Goal: Task Accomplishment & Management: Complete application form

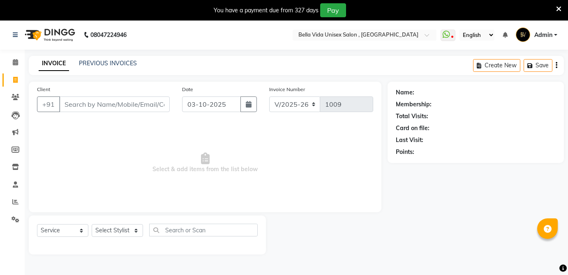
select select "5207"
select select "service"
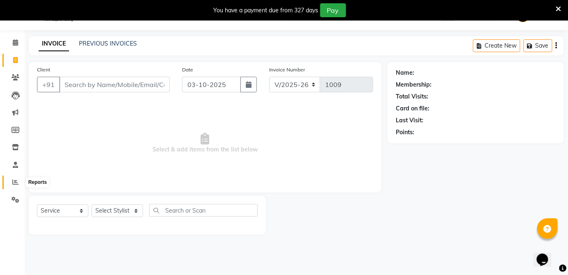
click at [19, 183] on span at bounding box center [15, 182] width 14 height 9
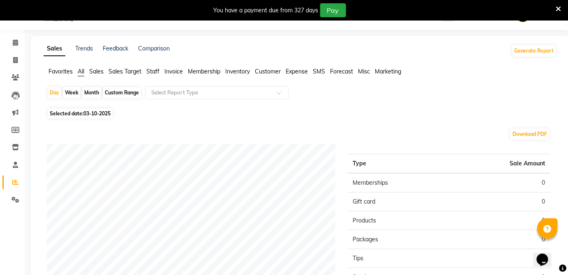
click at [155, 69] on span "Staff" at bounding box center [152, 71] width 13 height 7
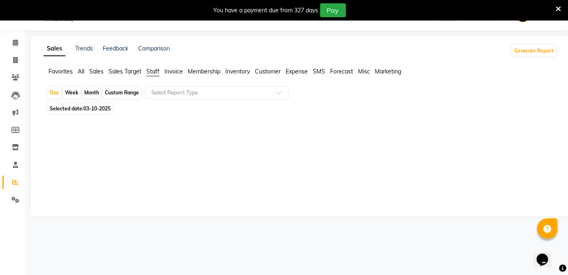
click at [90, 90] on div "Month" at bounding box center [91, 93] width 19 height 12
select select "10"
select select "2025"
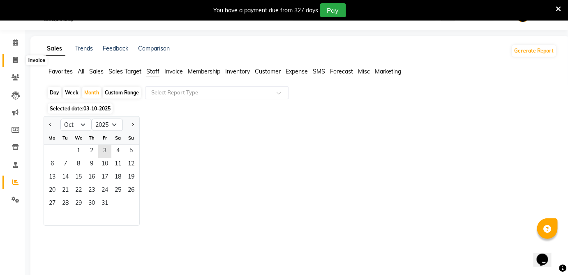
click at [19, 62] on span at bounding box center [15, 60] width 14 height 9
select select "5207"
select select "service"
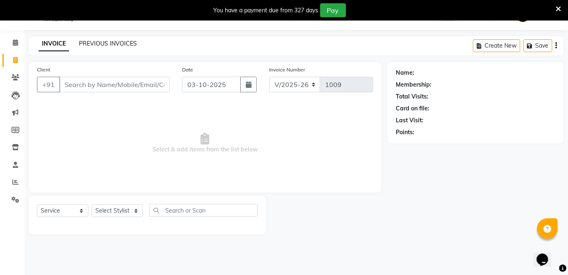
click at [109, 46] on link "PREVIOUS INVOICES" at bounding box center [108, 43] width 58 height 7
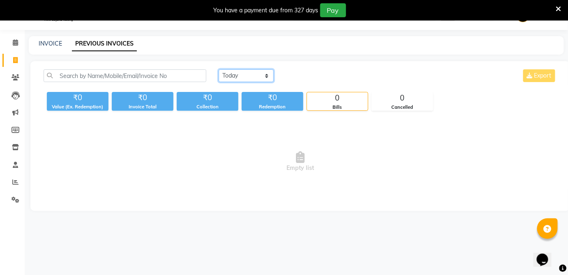
click at [260, 79] on select "[DATE] [DATE] Custom Range" at bounding box center [246, 75] width 55 height 13
select select "[DATE]"
click at [219, 69] on select "[DATE] [DATE] Custom Range" at bounding box center [246, 75] width 55 height 13
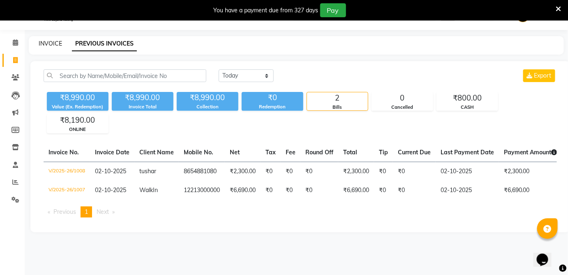
click at [50, 43] on link "INVOICE" at bounding box center [50, 43] width 23 height 7
select select "5207"
select select "service"
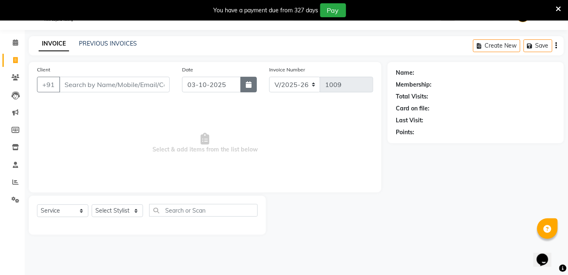
click at [249, 81] on icon "button" at bounding box center [249, 84] width 6 height 7
select select "10"
select select "2025"
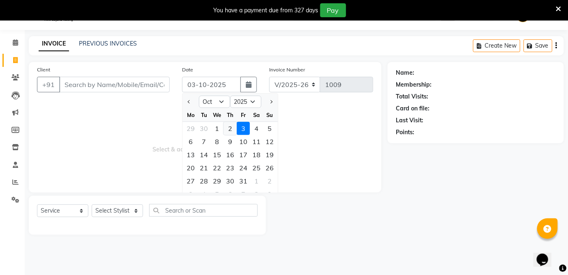
click at [229, 130] on div "2" at bounding box center [230, 128] width 13 height 13
type input "02-10-2025"
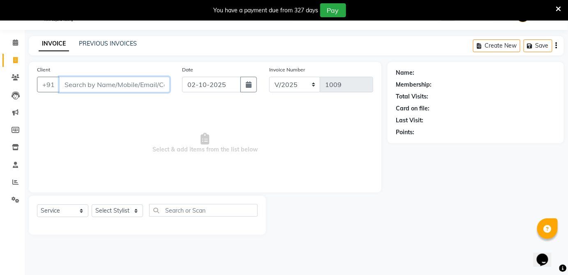
click at [127, 86] on input "Client" at bounding box center [114, 85] width 111 height 16
type input "8408959555"
click at [133, 88] on span "Add Client" at bounding box center [148, 85] width 32 height 8
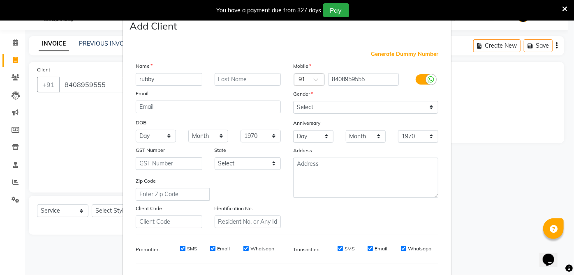
type input "rubby"
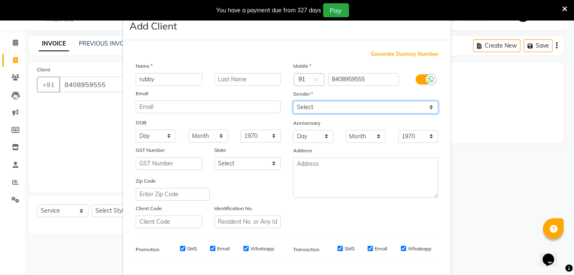
click at [345, 104] on select "Select [DEMOGRAPHIC_DATA] [DEMOGRAPHIC_DATA] Other Prefer Not To Say" at bounding box center [365, 107] width 145 height 13
select select "[DEMOGRAPHIC_DATA]"
click at [293, 101] on select "Select [DEMOGRAPHIC_DATA] [DEMOGRAPHIC_DATA] Other Prefer Not To Say" at bounding box center [365, 107] width 145 height 13
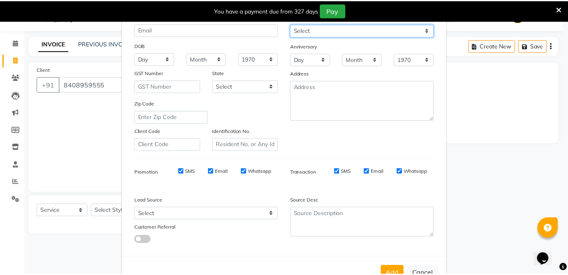
scroll to position [103, 0]
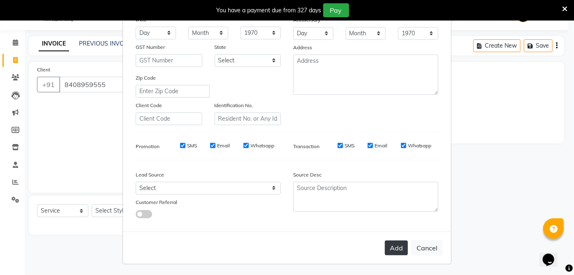
click at [395, 245] on button "Add" at bounding box center [396, 248] width 23 height 15
select select
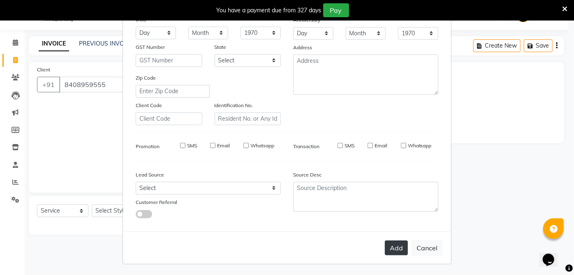
select select
checkbox input "false"
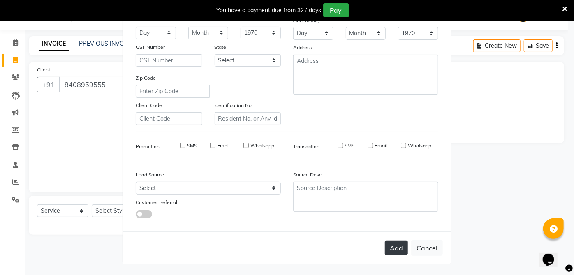
checkbox input "false"
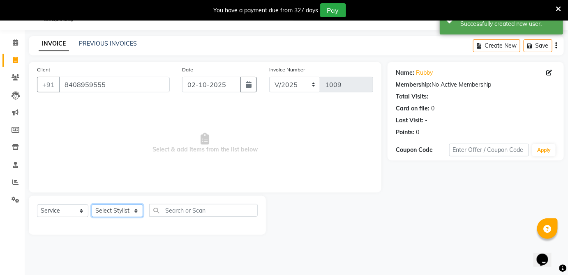
click at [126, 213] on select "Select Stylist akki Akshay [PERSON_NAME] [PERSON_NAME] ashwini Ayesha D.N [PERS…" at bounding box center [117, 211] width 51 height 13
select select "92654"
click at [92, 205] on select "Select Stylist akki Akshay [PERSON_NAME] [PERSON_NAME] ashwini Ayesha D.N [PERS…" at bounding box center [117, 211] width 51 height 13
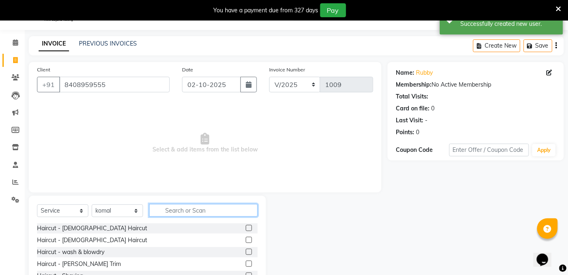
click at [176, 215] on input "text" at bounding box center [203, 210] width 109 height 13
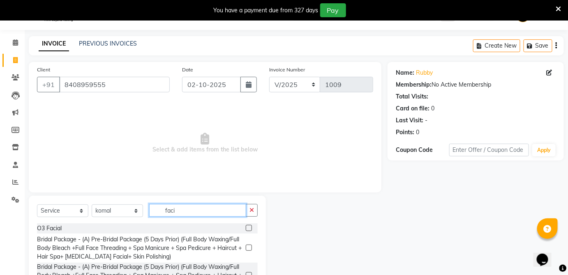
type input "faci"
click at [251, 229] on label at bounding box center [249, 228] width 6 height 6
click at [251, 229] on input "checkbox" at bounding box center [248, 228] width 5 height 5
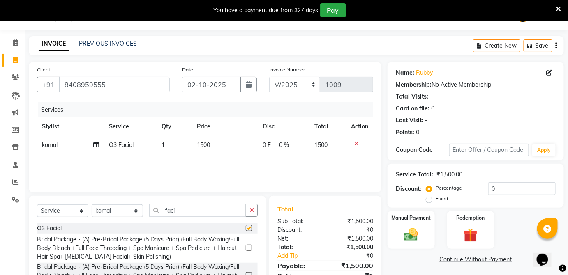
checkbox input "false"
click at [214, 145] on td "1500" at bounding box center [225, 145] width 66 height 19
select select "92654"
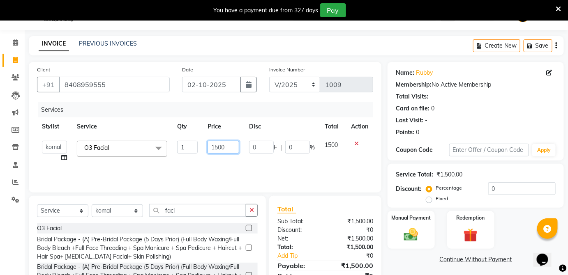
click at [227, 145] on input "1500" at bounding box center [224, 147] width 32 height 13
type input "1"
type input "2050"
click at [416, 228] on img at bounding box center [411, 235] width 24 height 17
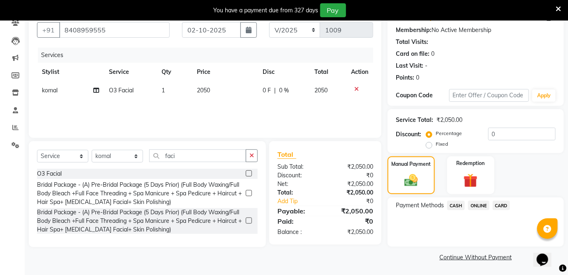
scroll to position [75, 0]
click at [475, 207] on span "ONLINE" at bounding box center [478, 205] width 21 height 9
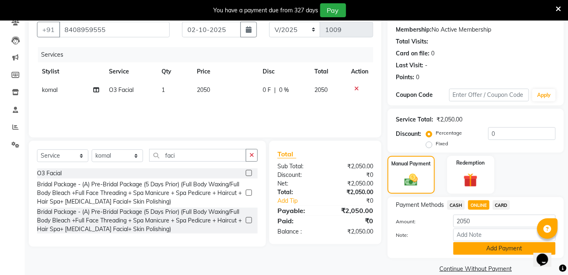
click at [488, 250] on button "Add Payment" at bounding box center [505, 249] width 102 height 13
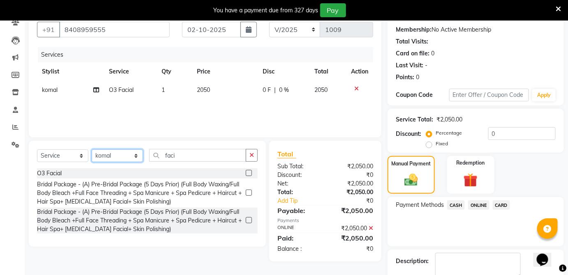
drag, startPoint x: 109, startPoint y: 150, endPoint x: 62, endPoint y: 162, distance: 48.4
click at [101, 149] on div "Select Service Product Membership Package Voucher Prepaid Gift Card Select Styl…" at bounding box center [147, 158] width 221 height 19
select select "92653"
click at [92, 150] on select "Select Stylist akki Akshay [PERSON_NAME] [PERSON_NAME] ashwini Ayesha D.N [PERS…" at bounding box center [117, 156] width 51 height 13
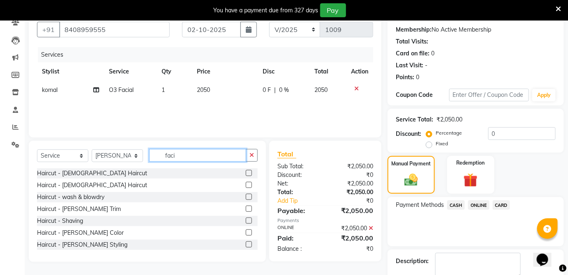
click at [184, 153] on input "faci" at bounding box center [197, 155] width 97 height 13
type input "f"
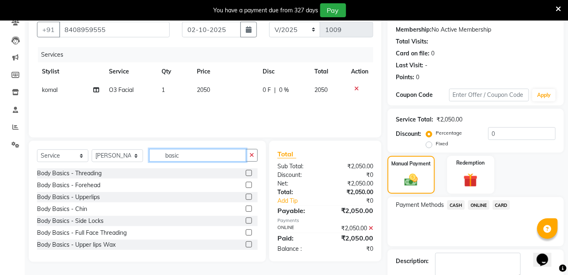
type input "basic"
click at [247, 174] on div at bounding box center [252, 174] width 12 height 10
click at [246, 174] on label at bounding box center [249, 173] width 6 height 6
click at [246, 174] on input "checkbox" at bounding box center [248, 173] width 5 height 5
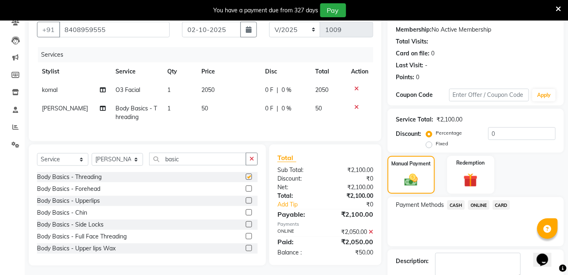
checkbox input "false"
click at [479, 206] on span "ONLINE" at bounding box center [478, 205] width 21 height 9
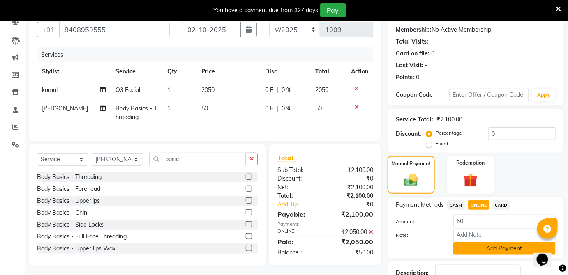
click at [492, 247] on button "Add Payment" at bounding box center [505, 249] width 102 height 13
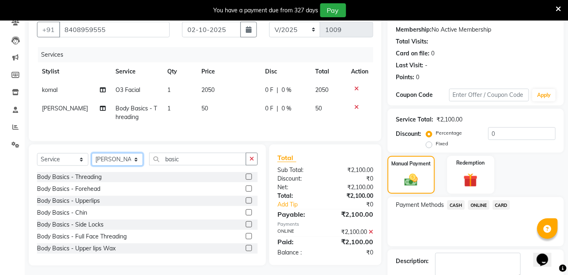
click at [112, 164] on select "Select Stylist akki Akshay [PERSON_NAME] [PERSON_NAME] ashwini Ayesha D.N [PERS…" at bounding box center [117, 159] width 51 height 13
select select "92657"
click at [92, 159] on select "Select Stylist akki Akshay [PERSON_NAME] [PERSON_NAME] ashwini Ayesha D.N [PERS…" at bounding box center [117, 159] width 51 height 13
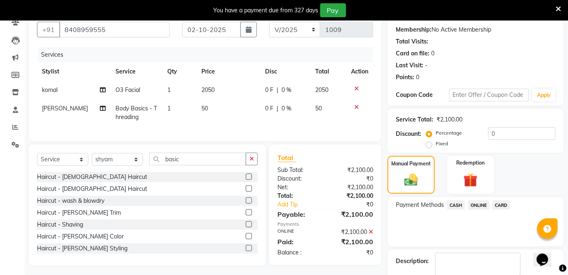
click at [246, 216] on label at bounding box center [249, 213] width 6 height 6
click at [246, 216] on input "checkbox" at bounding box center [248, 213] width 5 height 5
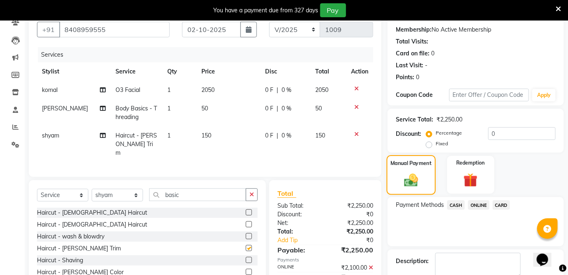
checkbox input "false"
click at [454, 204] on span "CASH" at bounding box center [456, 205] width 18 height 9
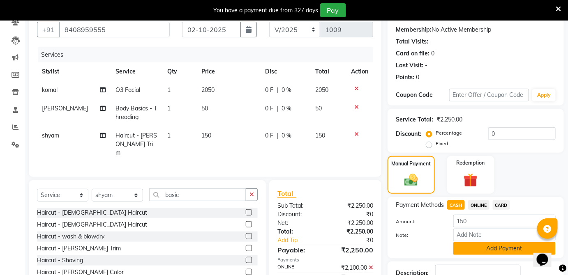
click at [468, 252] on button "Add Payment" at bounding box center [505, 249] width 102 height 13
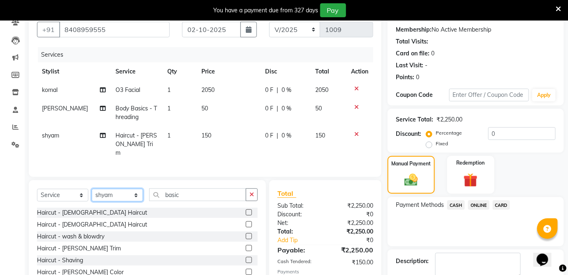
click at [132, 198] on select "Select Stylist akki Akshay [PERSON_NAME] [PERSON_NAME] ashwini Ayesha D.N [PERS…" at bounding box center [117, 195] width 51 height 13
select select "92651"
click at [92, 189] on select "Select Stylist akki Akshay [PERSON_NAME] [PERSON_NAME] ashwini Ayesha D.N [PERS…" at bounding box center [117, 195] width 51 height 13
click at [246, 210] on label at bounding box center [249, 213] width 6 height 6
click at [246, 211] on input "checkbox" at bounding box center [248, 213] width 5 height 5
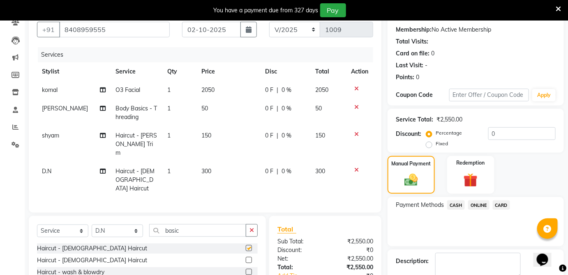
checkbox input "false"
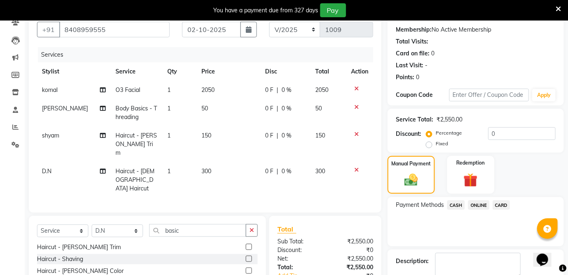
click at [246, 268] on label at bounding box center [249, 271] width 6 height 6
click at [246, 269] on input "checkbox" at bounding box center [248, 271] width 5 height 5
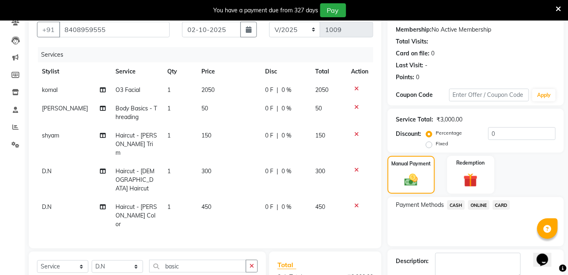
checkbox input "false"
click at [478, 207] on span "ONLINE" at bounding box center [478, 205] width 21 height 9
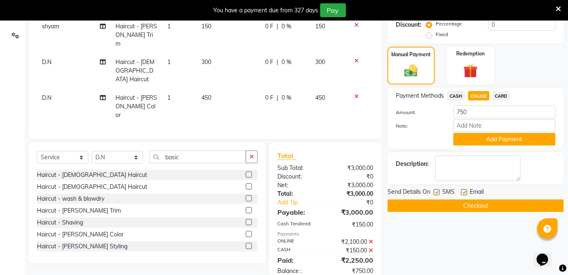
scroll to position [147, 0]
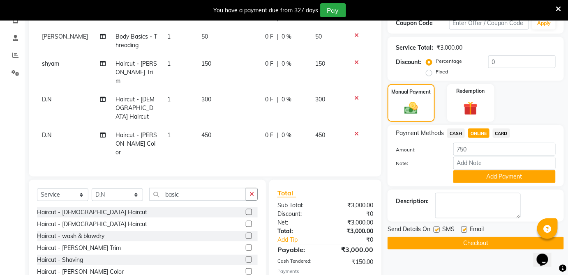
click at [357, 95] on icon at bounding box center [356, 98] width 5 height 6
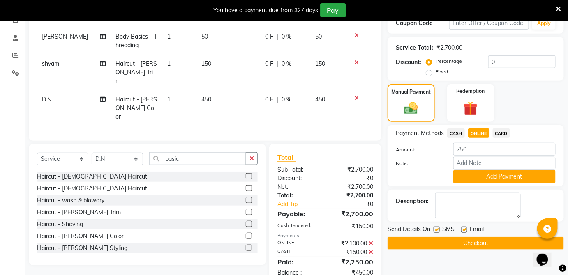
click at [459, 134] on span "CASH" at bounding box center [456, 133] width 18 height 9
type input "450"
click at [477, 134] on span "ONLINE" at bounding box center [478, 133] width 21 height 9
click at [486, 174] on button "Add Payment" at bounding box center [505, 177] width 102 height 13
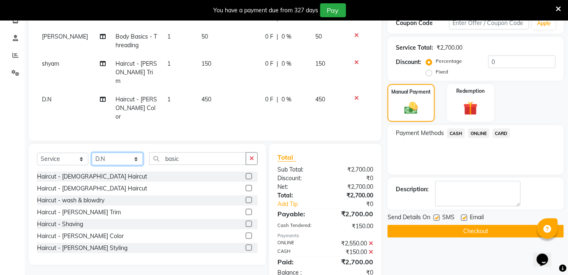
click at [116, 153] on select "Select Stylist akki Akshay [PERSON_NAME] [PERSON_NAME] ashwini Ayesha D.N [PERS…" at bounding box center [117, 159] width 51 height 13
select select "87702"
click at [92, 153] on select "Select Stylist akki Akshay [PERSON_NAME] [PERSON_NAME] ashwini Ayesha D.N [PERS…" at bounding box center [117, 159] width 51 height 13
click at [246, 197] on label at bounding box center [249, 200] width 6 height 6
click at [246, 198] on input "checkbox" at bounding box center [248, 200] width 5 height 5
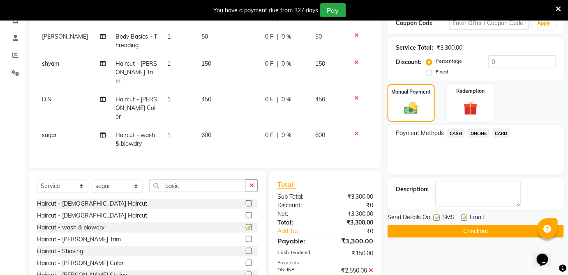
checkbox input "false"
click at [480, 133] on span "ONLINE" at bounding box center [478, 133] width 21 height 9
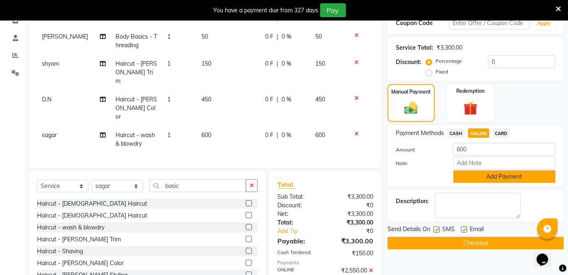
click at [479, 174] on button "Add Payment" at bounding box center [505, 177] width 102 height 13
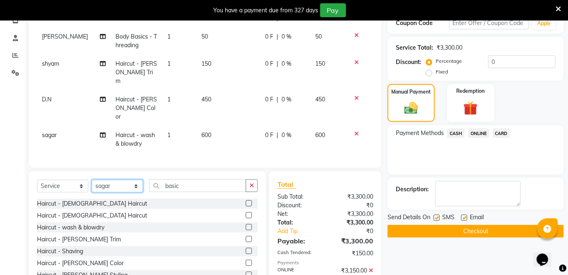
click at [132, 180] on select "Select Stylist akki Akshay [PERSON_NAME] [PERSON_NAME] ashwini Ayesha D.N [PERS…" at bounding box center [117, 186] width 51 height 13
select select "92653"
click at [92, 180] on select "Select Stylist akki Akshay [PERSON_NAME] [PERSON_NAME] ashwini Ayesha D.N [PERS…" at bounding box center [117, 186] width 51 height 13
click at [188, 180] on input "basic" at bounding box center [197, 186] width 97 height 13
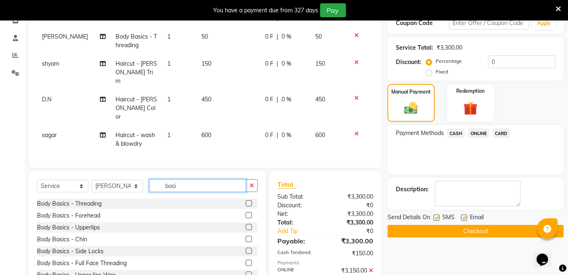
type input "basi"
click at [246, 201] on label at bounding box center [249, 204] width 6 height 6
click at [246, 201] on input "checkbox" at bounding box center [248, 203] width 5 height 5
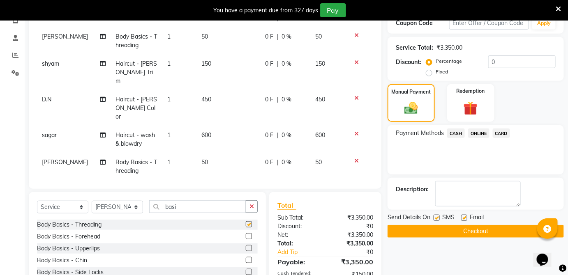
checkbox input "false"
click at [224, 153] on td "50" at bounding box center [228, 166] width 63 height 27
select select "92653"
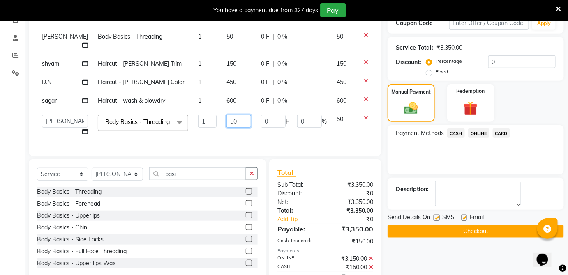
click at [229, 115] on input "50" at bounding box center [239, 121] width 25 height 13
type input "5"
type input "80"
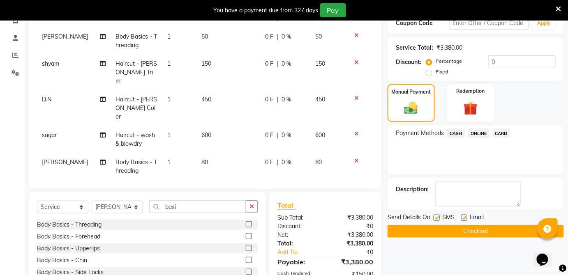
click at [482, 135] on span "ONLINE" at bounding box center [478, 133] width 21 height 9
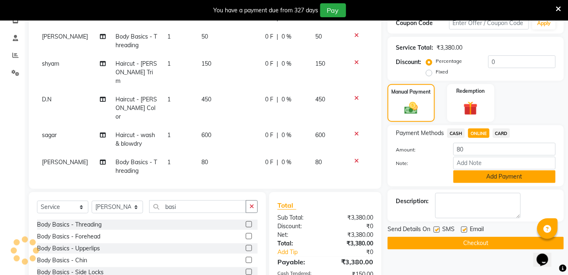
click at [489, 174] on button "Add Payment" at bounding box center [505, 177] width 102 height 13
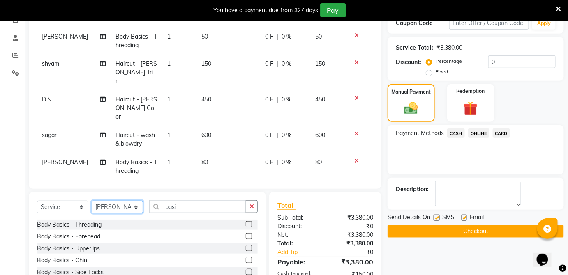
click at [139, 201] on select "Select Stylist akki Akshay [PERSON_NAME] [PERSON_NAME] ashwini Ayesha D.N [PERS…" at bounding box center [117, 207] width 51 height 13
select select "79963"
click at [92, 201] on select "Select Stylist akki Akshay [PERSON_NAME] [PERSON_NAME] ashwini Ayesha D.N [PERS…" at bounding box center [117, 207] width 51 height 13
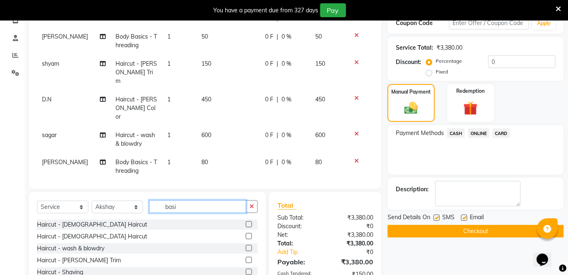
click at [194, 201] on input "basi" at bounding box center [197, 207] width 97 height 13
type input "b"
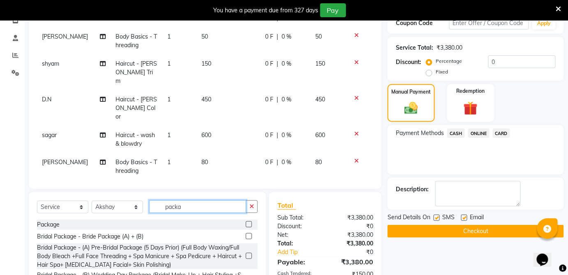
type input "packa"
click at [246, 222] on label at bounding box center [249, 225] width 6 height 6
click at [246, 222] on input "checkbox" at bounding box center [248, 224] width 5 height 5
checkbox input "false"
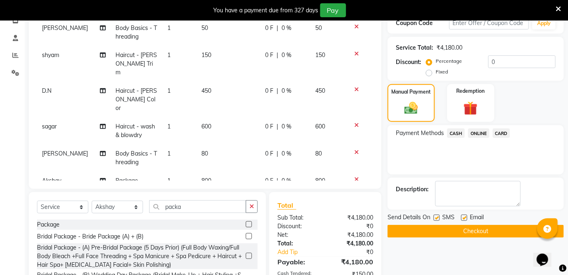
scroll to position [13, 0]
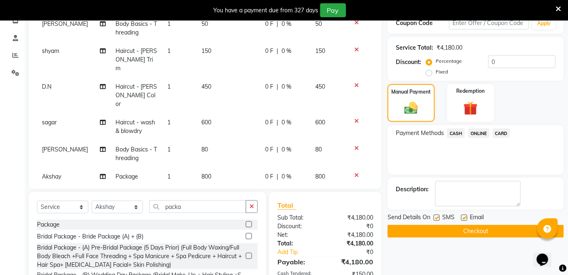
click at [218, 168] on td "800" at bounding box center [228, 177] width 63 height 19
select select "79963"
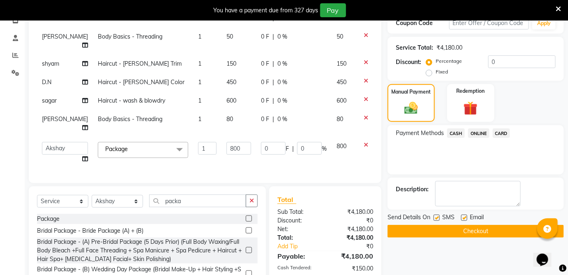
scroll to position [0, 0]
click at [228, 142] on input "800" at bounding box center [239, 148] width 25 height 13
type input "8"
type input "3750"
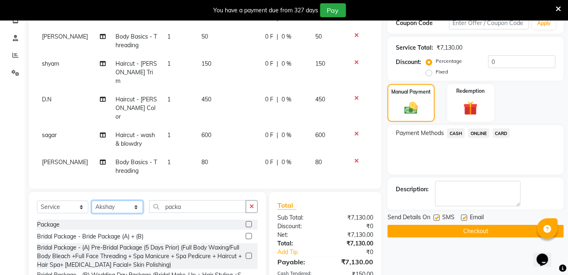
click at [118, 191] on div "Client [PHONE_NUMBER] Date [DATE] Invoice Number V/2025 V/[PHONE_NUMBER] Servic…" at bounding box center [205, 134] width 365 height 399
select select "92651"
click at [92, 201] on select "Select Stylist akki Akshay [PERSON_NAME] [PERSON_NAME] ashwini Ayesha D.N [PERS…" at bounding box center [117, 207] width 51 height 13
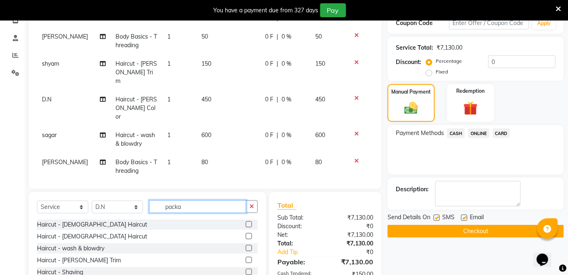
click at [194, 205] on input "packa" at bounding box center [197, 207] width 97 height 13
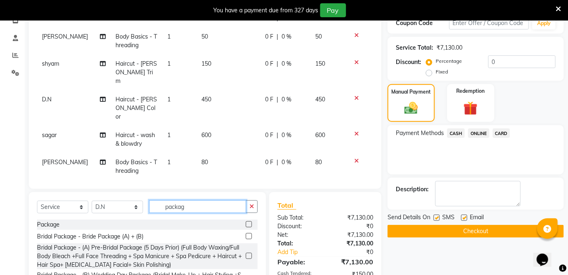
type input "packag"
click at [246, 227] on label at bounding box center [249, 225] width 6 height 6
click at [246, 227] on input "checkbox" at bounding box center [248, 224] width 5 height 5
checkbox input "false"
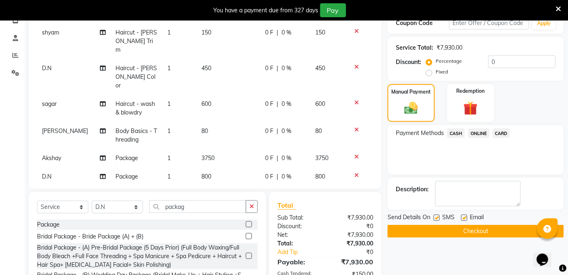
click at [216, 168] on td "800" at bounding box center [228, 177] width 63 height 19
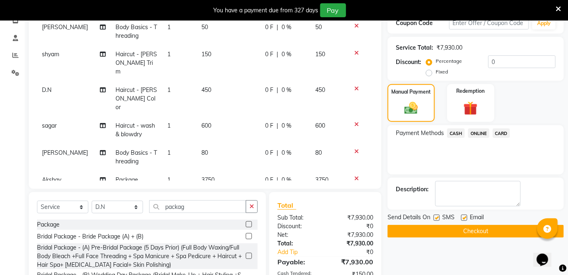
select select "92651"
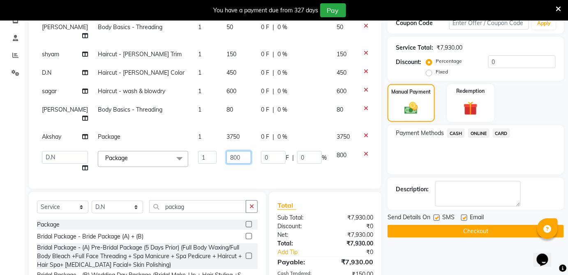
click at [227, 151] on input "800" at bounding box center [239, 157] width 25 height 13
type input "8"
type input "3750"
click at [476, 134] on span "ONLINE" at bounding box center [478, 133] width 21 height 9
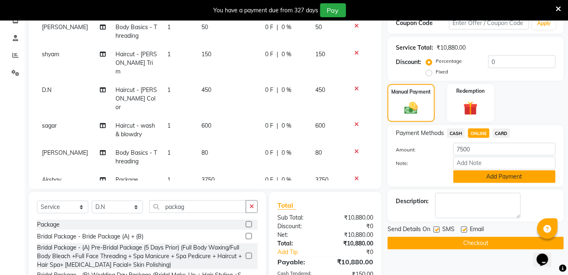
click at [479, 177] on button "Add Payment" at bounding box center [505, 177] width 102 height 13
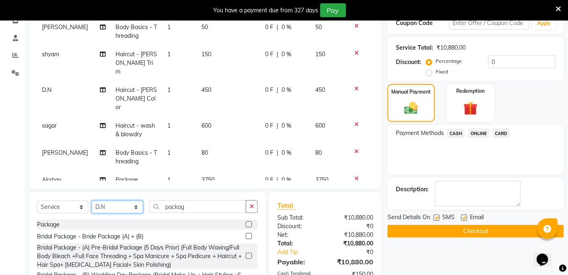
click at [128, 205] on select "Select Stylist akki Akshay [PERSON_NAME] [PERSON_NAME] ashwini Ayesha D.N [PERS…" at bounding box center [117, 207] width 51 height 13
select select "92655"
click at [92, 201] on select "Select Stylist akki Akshay [PERSON_NAME] [PERSON_NAME] ashwini Ayesha D.N [PERS…" at bounding box center [117, 207] width 51 height 13
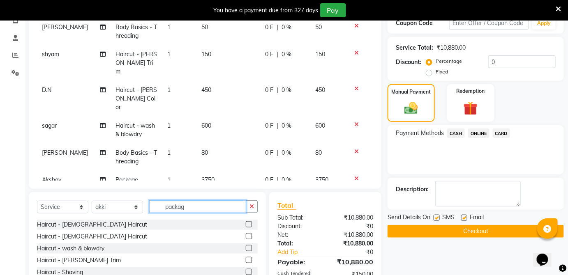
click at [207, 202] on input "packag" at bounding box center [197, 207] width 97 height 13
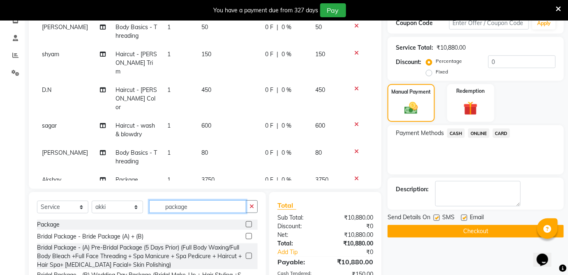
type input "package"
click at [246, 227] on label at bounding box center [249, 225] width 6 height 6
click at [246, 227] on input "checkbox" at bounding box center [248, 224] width 5 height 5
checkbox input "false"
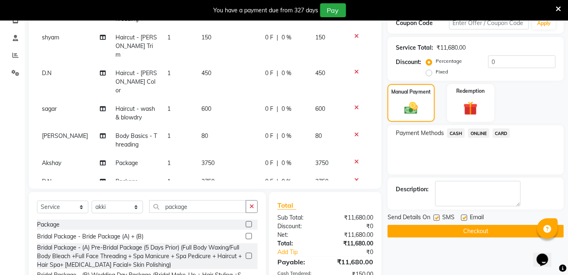
scroll to position [50, 0]
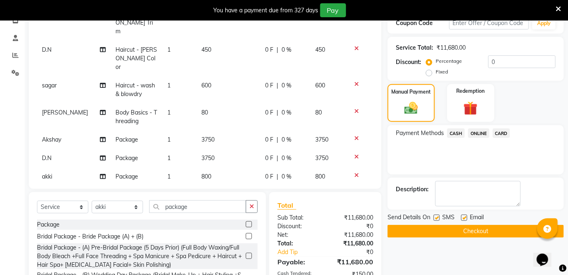
click at [211, 168] on td "800" at bounding box center [228, 177] width 63 height 19
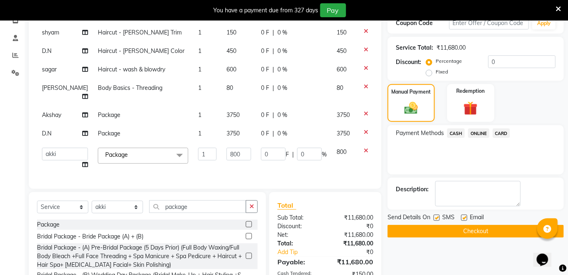
scroll to position [28, 0]
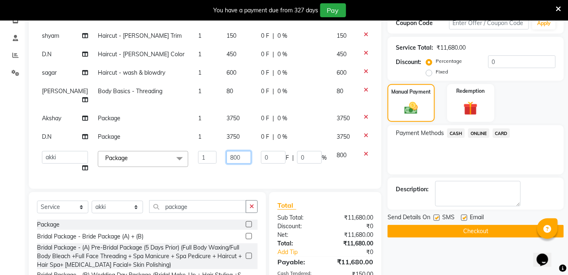
click at [227, 151] on input "800" at bounding box center [239, 157] width 25 height 13
type input "8"
type input "4000"
click at [474, 136] on span "ONLINE" at bounding box center [478, 133] width 21 height 9
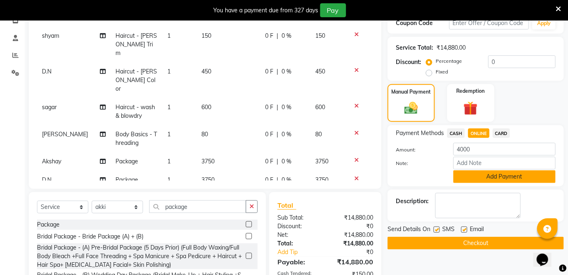
click at [479, 181] on button "Add Payment" at bounding box center [505, 177] width 102 height 13
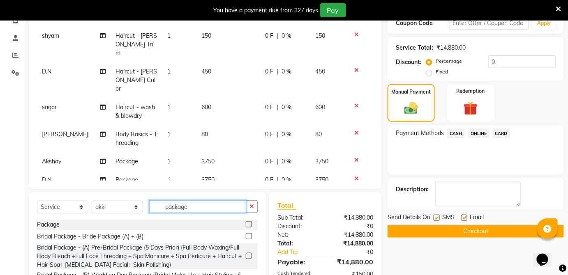
click at [218, 210] on input "package" at bounding box center [197, 207] width 97 height 13
type input "p"
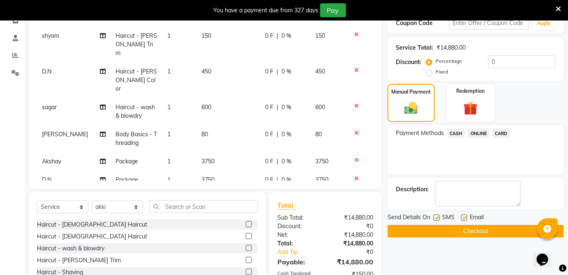
click at [246, 224] on label at bounding box center [249, 225] width 6 height 6
click at [246, 224] on input "checkbox" at bounding box center [248, 224] width 5 height 5
checkbox input "false"
click at [475, 133] on span "ONLINE" at bounding box center [478, 133] width 21 height 9
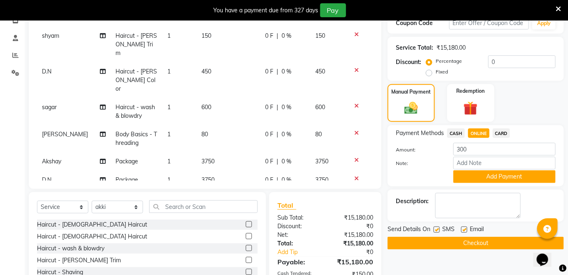
click at [481, 183] on div "Payment Methods CASH ONLINE CARD Amount: 300 Note: Add Payment" at bounding box center [476, 155] width 176 height 61
click at [479, 176] on button "Add Payment" at bounding box center [505, 177] width 102 height 13
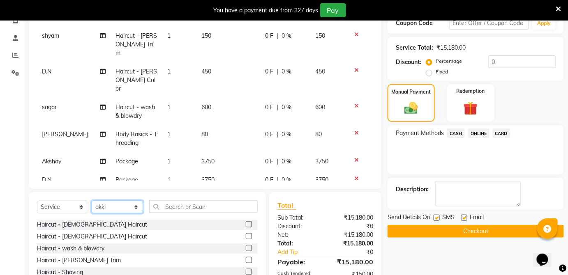
click at [116, 206] on select "Select Stylist akki Akshay [PERSON_NAME] [PERSON_NAME] ashwini Ayesha D.N [PERS…" at bounding box center [117, 207] width 51 height 13
select select "79963"
click at [92, 201] on select "Select Stylist akki Akshay [PERSON_NAME] [PERSON_NAME] ashwini Ayesha D.N [PERS…" at bounding box center [117, 207] width 51 height 13
click at [246, 225] on label at bounding box center [249, 225] width 6 height 6
click at [246, 225] on input "checkbox" at bounding box center [248, 224] width 5 height 5
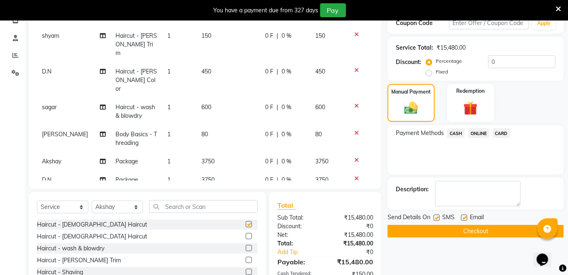
checkbox input "false"
click at [246, 272] on label at bounding box center [249, 272] width 6 height 6
click at [246, 272] on input "checkbox" at bounding box center [248, 272] width 5 height 5
checkbox input "false"
click at [474, 133] on span "ONLINE" at bounding box center [478, 133] width 21 height 9
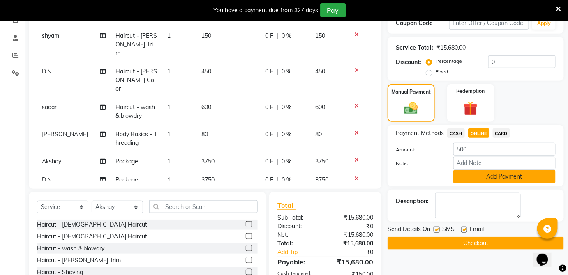
click at [477, 175] on button "Add Payment" at bounding box center [505, 177] width 102 height 13
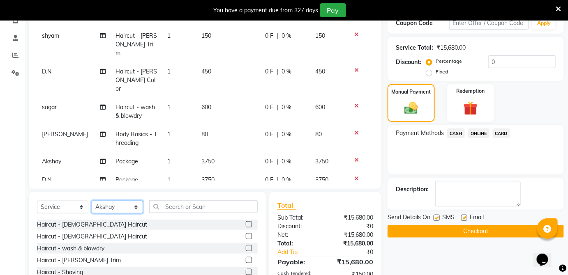
click at [128, 207] on select "Select Stylist akki Akshay [PERSON_NAME] [PERSON_NAME] ashwini Ayesha D.N [PERS…" at bounding box center [117, 207] width 51 height 13
select select "92651"
click at [92, 201] on select "Select Stylist akki Akshay [PERSON_NAME] [PERSON_NAME] ashwini Ayesha D.N [PERS…" at bounding box center [117, 207] width 51 height 13
click at [174, 208] on input "text" at bounding box center [203, 207] width 109 height 13
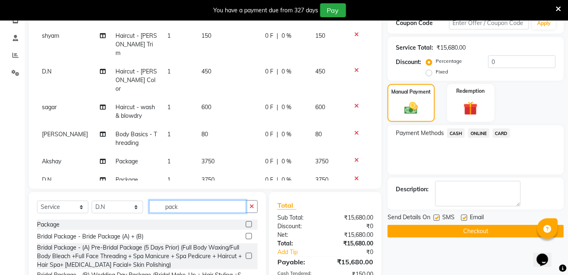
type input "pack"
click at [246, 225] on label at bounding box center [249, 225] width 6 height 6
click at [246, 225] on input "checkbox" at bounding box center [248, 224] width 5 height 5
checkbox input "false"
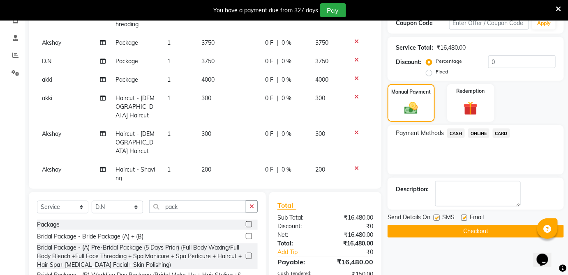
scroll to position [150, 0]
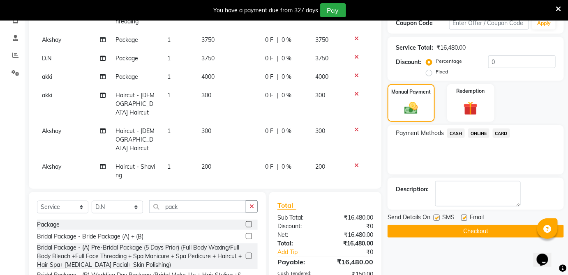
click at [215, 185] on td "800" at bounding box center [228, 194] width 63 height 19
select select "92651"
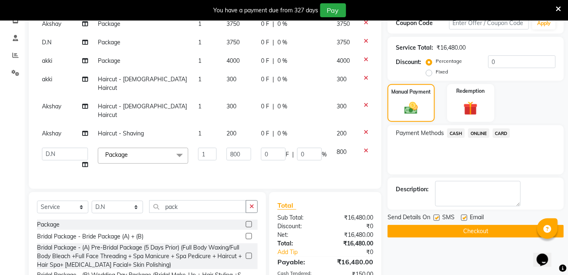
scroll to position [119, 0]
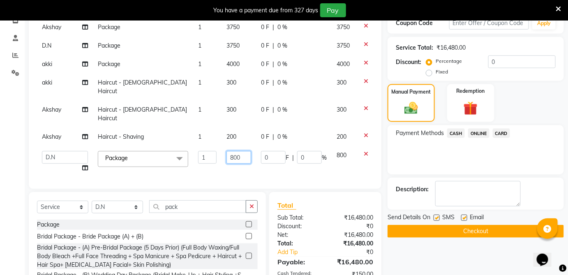
click at [227, 151] on input "800" at bounding box center [239, 157] width 25 height 13
type input "8"
type input "2000"
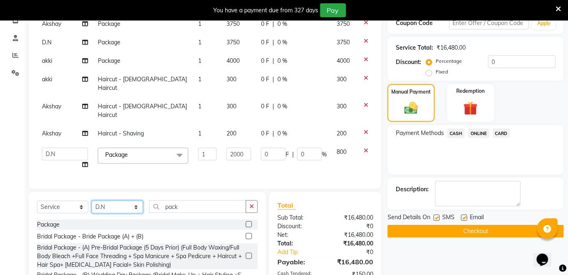
click at [129, 210] on select "Select Stylist akki Akshay [PERSON_NAME] [PERSON_NAME] ashwini Ayesha D.N [PERS…" at bounding box center [117, 207] width 51 height 13
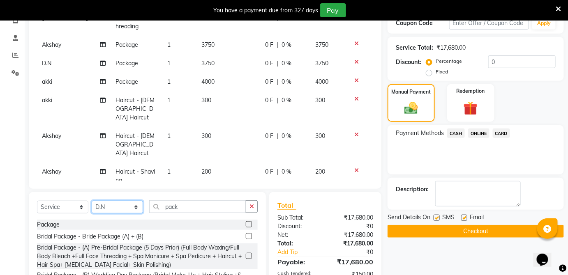
select select "92657"
click at [92, 201] on select "Select Stylist akki Akshay [PERSON_NAME] [PERSON_NAME] ashwini Ayesha D.N [PERS…" at bounding box center [117, 207] width 51 height 13
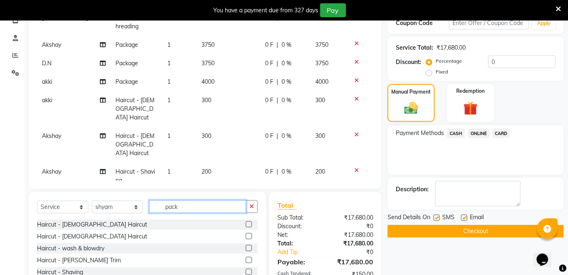
click at [184, 205] on input "pack" at bounding box center [197, 207] width 97 height 13
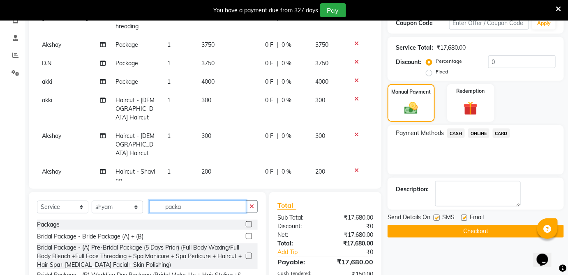
type input "packa"
click at [246, 226] on label at bounding box center [249, 225] width 6 height 6
click at [246, 226] on input "checkbox" at bounding box center [248, 224] width 5 height 5
checkbox input "false"
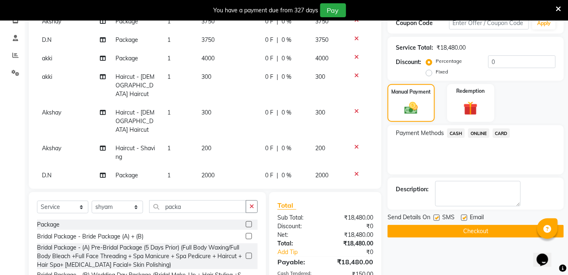
click at [210, 185] on td "800" at bounding box center [228, 194] width 63 height 19
select select "92657"
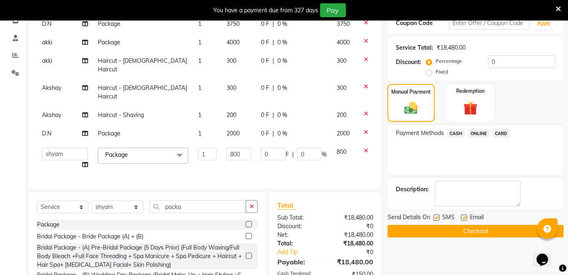
scroll to position [134, 0]
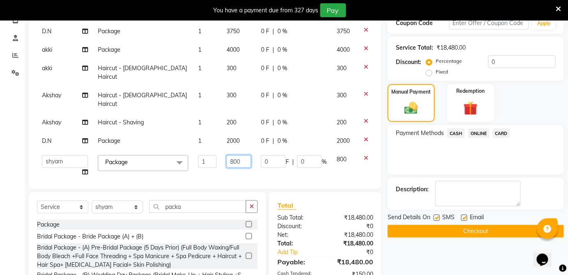
click at [227, 155] on input "800" at bounding box center [239, 161] width 25 height 13
type input "8"
type input "1600"
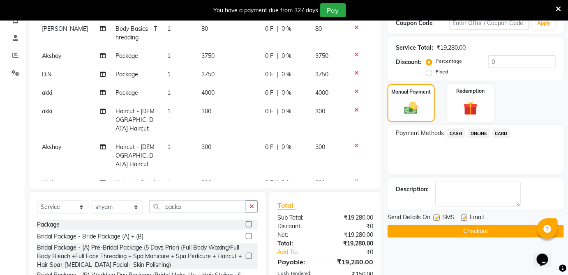
click at [475, 132] on span "ONLINE" at bounding box center [478, 133] width 21 height 9
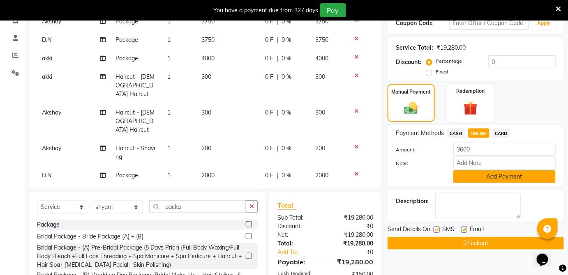
click at [492, 181] on button "Add Payment" at bounding box center [505, 177] width 102 height 13
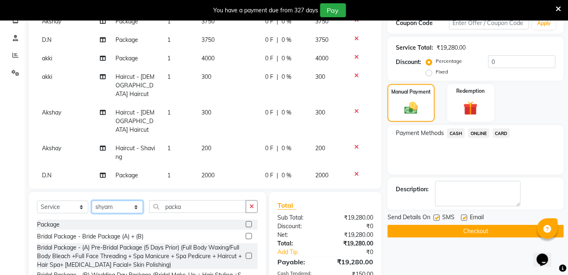
click at [129, 208] on select "Select Stylist akki Akshay [PERSON_NAME] [PERSON_NAME] ashwini Ayesha D.N [PERS…" at bounding box center [117, 207] width 51 height 13
select select "92654"
click at [92, 201] on select "Select Stylist akki Akshay [PERSON_NAME] [PERSON_NAME] ashwini Ayesha D.N [PERS…" at bounding box center [117, 207] width 51 height 13
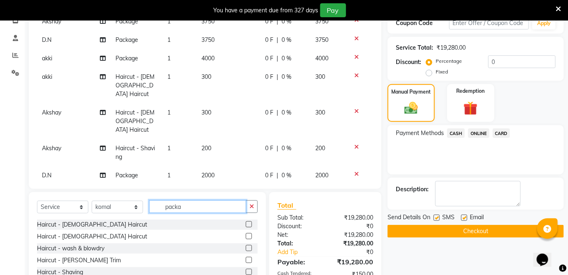
click at [198, 207] on input "packa" at bounding box center [197, 207] width 97 height 13
type input "p"
type input "basic"
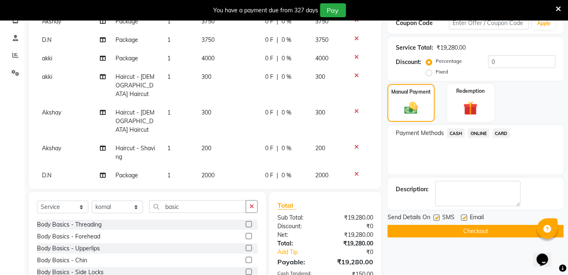
click at [246, 224] on label at bounding box center [249, 225] width 6 height 6
click at [246, 224] on input "checkbox" at bounding box center [248, 224] width 5 height 5
click at [479, 133] on span "ONLINE" at bounding box center [478, 133] width 21 height 9
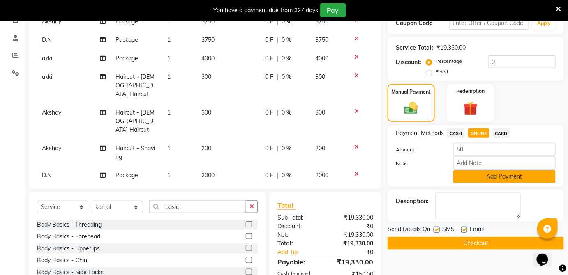
click at [484, 176] on button "Add Payment" at bounding box center [505, 177] width 102 height 13
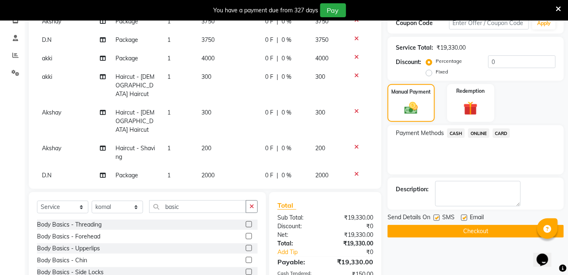
click at [246, 225] on label at bounding box center [249, 225] width 6 height 6
click at [246, 225] on input "checkbox" at bounding box center [248, 224] width 5 height 5
checkbox input "false"
click at [481, 134] on span "ONLINE" at bounding box center [478, 133] width 21 height 9
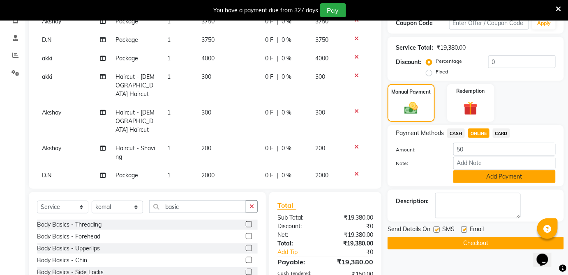
click at [489, 176] on button "Add Payment" at bounding box center [505, 177] width 102 height 13
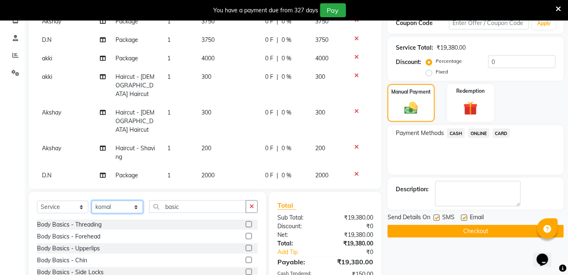
click at [122, 206] on select "Select Stylist akki Akshay [PERSON_NAME] [PERSON_NAME] ashwini Ayesha D.N [PERS…" at bounding box center [117, 207] width 51 height 13
select select "91919"
click at [92, 201] on select "Select Stylist akki Akshay [PERSON_NAME] [PERSON_NAME] ashwini Ayesha D.N [PERS…" at bounding box center [117, 207] width 51 height 13
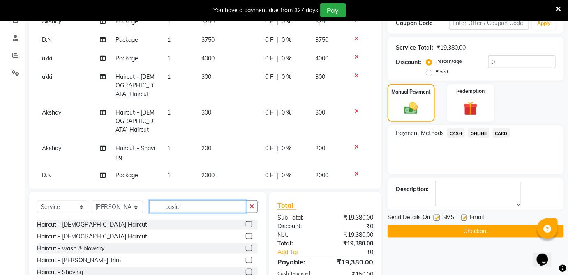
click at [189, 211] on input "basic" at bounding box center [197, 207] width 97 height 13
type input "b"
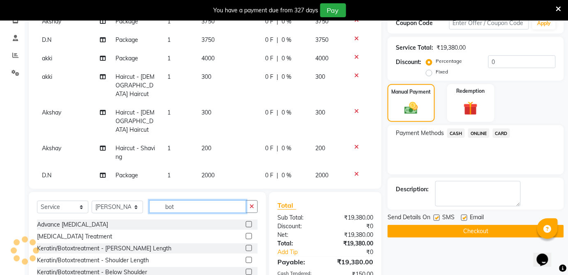
type input "bot"
click at [246, 237] on label at bounding box center [249, 237] width 6 height 6
click at [246, 237] on input "checkbox" at bounding box center [248, 236] width 5 height 5
checkbox input "false"
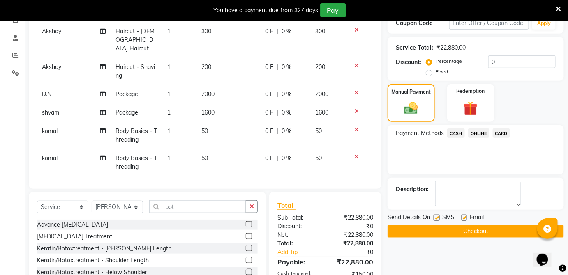
click at [218, 176] on td "3500" at bounding box center [228, 189] width 63 height 27
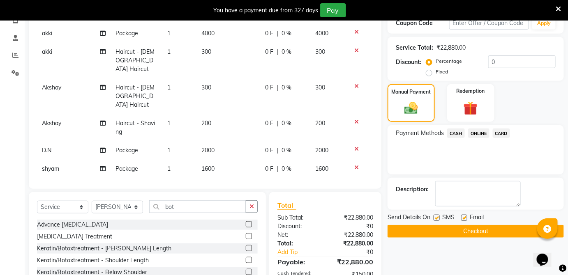
select select "91919"
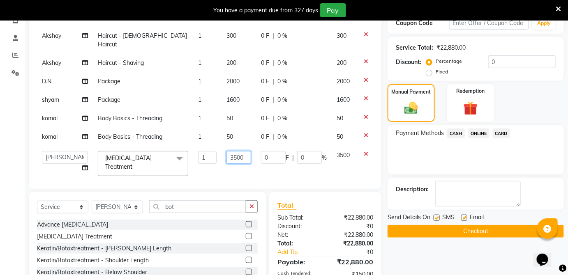
click at [229, 151] on input "3500" at bounding box center [239, 157] width 25 height 13
type input "3"
type input "4250"
click at [135, 205] on select "Select Stylist akki Akshay [PERSON_NAME] [PERSON_NAME] ashwini Ayesha D.N [PERS…" at bounding box center [117, 207] width 51 height 13
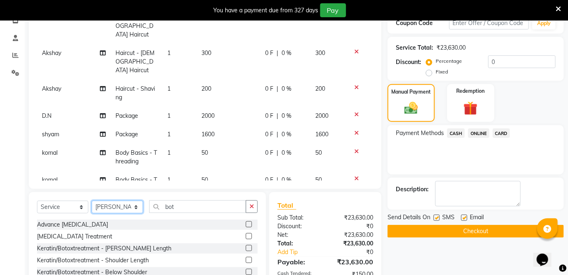
select select "35074"
click at [92, 201] on select "Select Stylist akki Akshay [PERSON_NAME] [PERSON_NAME] ashwini Ayesha D.N [PERS…" at bounding box center [117, 207] width 51 height 13
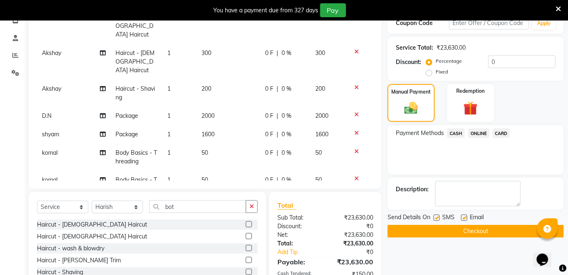
click at [194, 213] on div "Select Service Product Membership Package Voucher Prepaid Gift Card Select Styl…" at bounding box center [147, 210] width 221 height 19
click at [194, 204] on input "bot" at bounding box center [197, 207] width 97 height 13
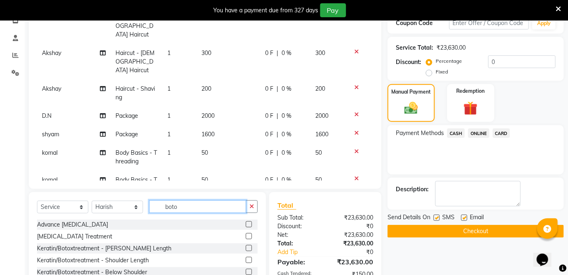
type input "boto"
click at [246, 235] on label at bounding box center [249, 237] width 6 height 6
click at [246, 235] on input "checkbox" at bounding box center [248, 236] width 5 height 5
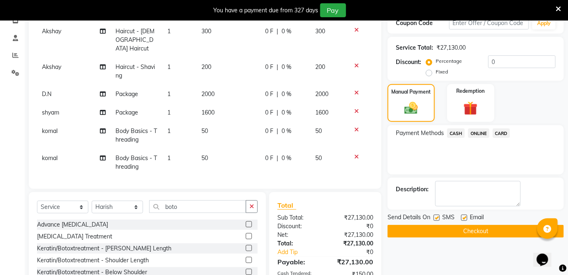
checkbox input "false"
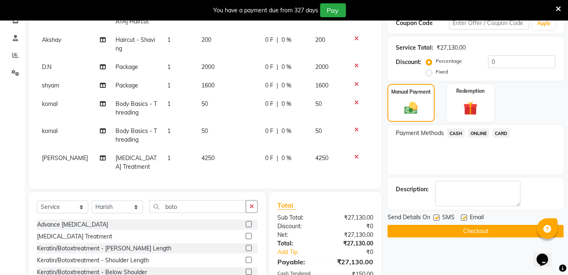
click at [215, 176] on td "3500" at bounding box center [228, 189] width 63 height 27
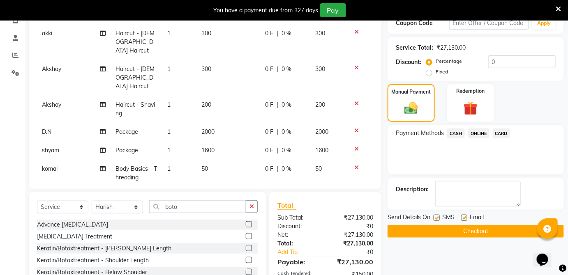
select select "35074"
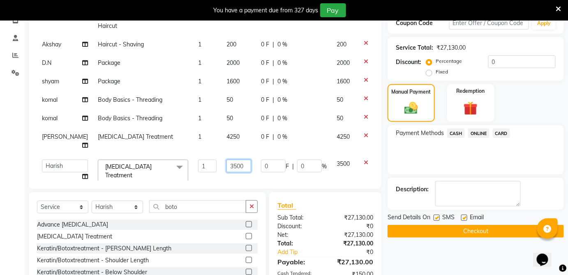
click at [228, 160] on input "3500" at bounding box center [239, 166] width 25 height 13
type input "3"
type input "4250"
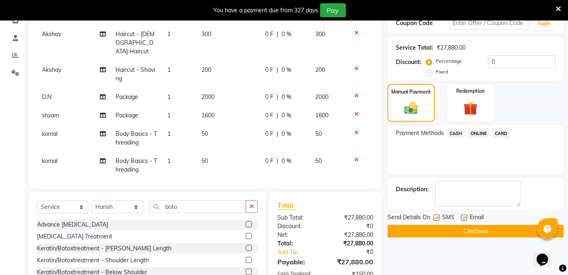
click at [482, 134] on span "ONLINE" at bounding box center [478, 133] width 21 height 9
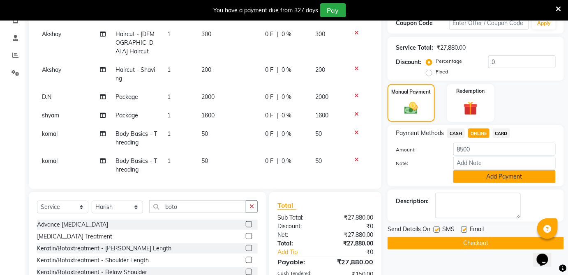
click at [490, 177] on button "Add Payment" at bounding box center [505, 177] width 102 height 13
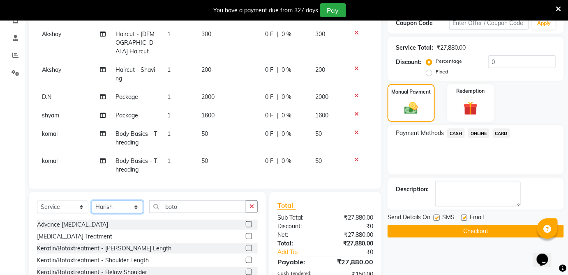
click at [122, 207] on select "Select Stylist akki Akshay [PERSON_NAME] [PERSON_NAME] ashwini Ayesha D.N [PERS…" at bounding box center [117, 207] width 51 height 13
select select "79963"
click at [92, 201] on select "Select Stylist akki Akshay [PERSON_NAME] [PERSON_NAME] ashwini Ayesha D.N [PERS…" at bounding box center [117, 207] width 51 height 13
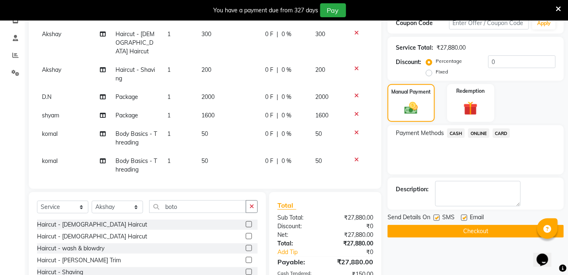
click at [246, 224] on label at bounding box center [249, 225] width 6 height 6
click at [246, 224] on input "checkbox" at bounding box center [248, 224] width 5 height 5
checkbox input "false"
click at [246, 272] on label at bounding box center [249, 272] width 6 height 6
click at [246, 272] on input "checkbox" at bounding box center [248, 272] width 5 height 5
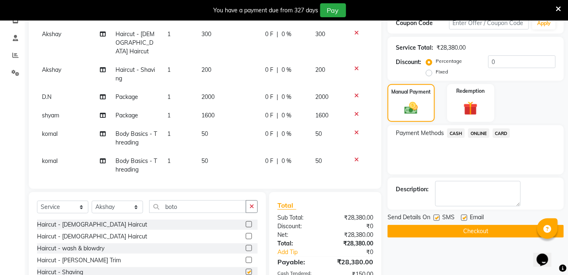
checkbox input "false"
click at [475, 133] on span "ONLINE" at bounding box center [478, 133] width 21 height 9
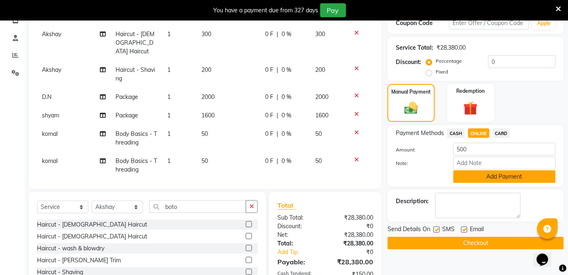
click at [481, 179] on button "Add Payment" at bounding box center [505, 177] width 102 height 13
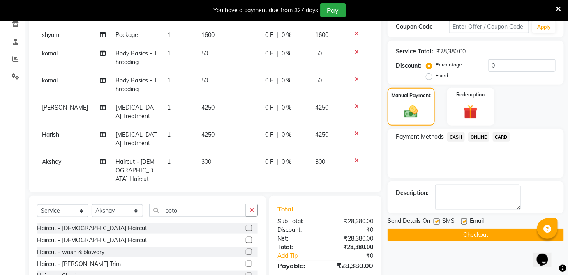
scroll to position [149, 0]
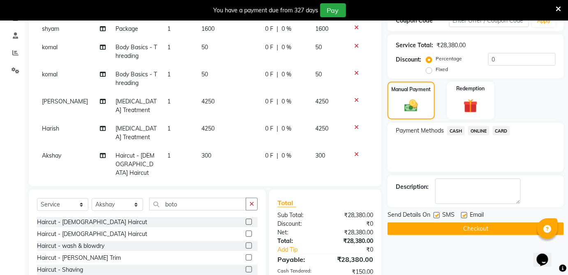
click at [486, 231] on button "Checkout" at bounding box center [476, 229] width 176 height 13
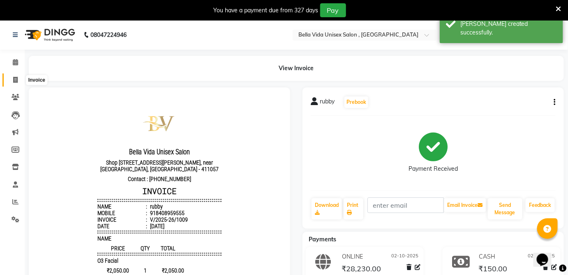
click at [17, 83] on icon at bounding box center [15, 80] width 5 height 6
select select "5207"
select select "service"
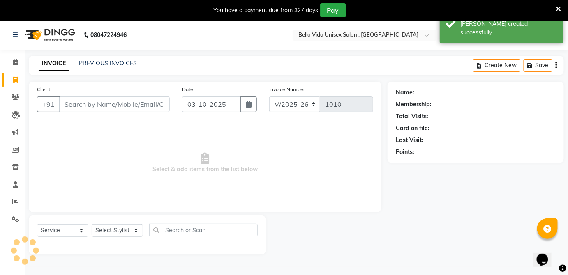
scroll to position [20, 0]
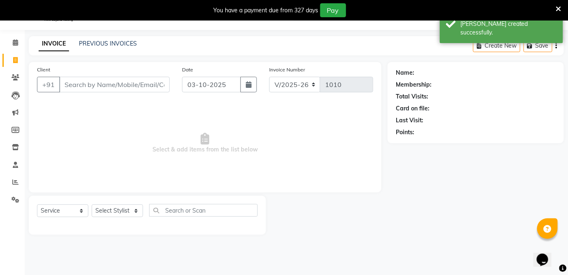
click at [118, 48] on div "INVOICE PREVIOUS INVOICES" at bounding box center [88, 43] width 118 height 9
click at [112, 42] on link "PREVIOUS INVOICES" at bounding box center [108, 43] width 58 height 7
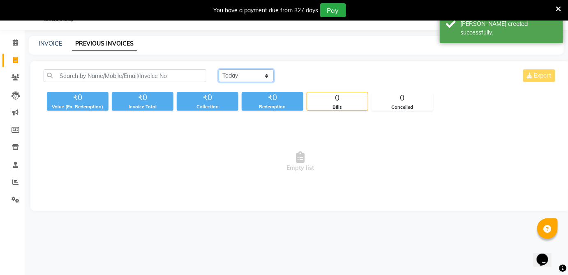
click at [255, 73] on select "[DATE] [DATE] Custom Range" at bounding box center [246, 75] width 55 height 13
select select "[DATE]"
click at [219, 69] on select "[DATE] [DATE] Custom Range" at bounding box center [246, 75] width 55 height 13
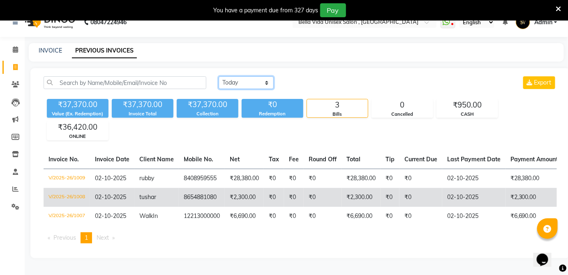
scroll to position [20, 0]
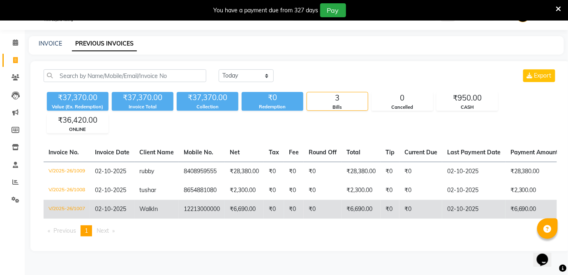
click at [250, 208] on td "₹6,690.00" at bounding box center [244, 209] width 39 height 19
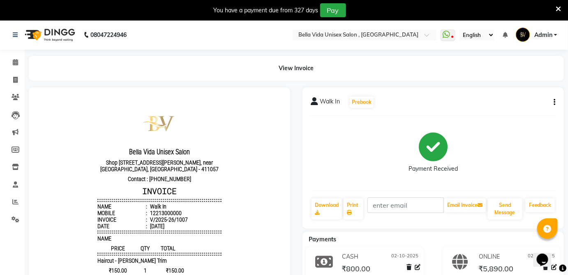
click at [555, 102] on icon "button" at bounding box center [555, 102] width 2 height 0
click at [507, 81] on div "Cancel Invoice" at bounding box center [514, 81] width 56 height 10
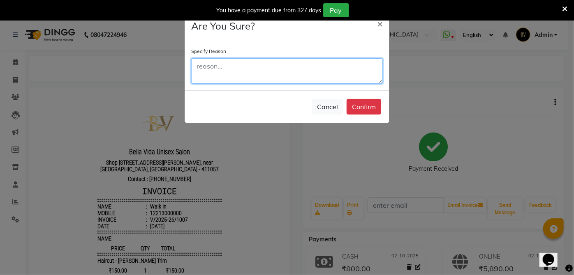
click at [290, 69] on textarea at bounding box center [287, 70] width 192 height 25
type textarea "wrong enrty"
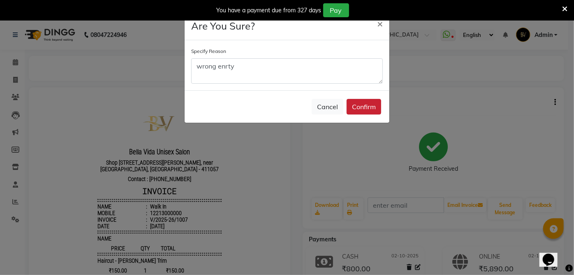
click at [362, 111] on button "Confirm" at bounding box center [364, 107] width 35 height 16
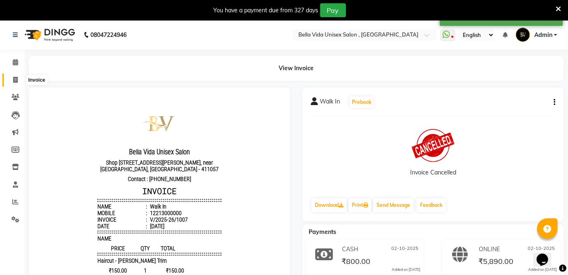
click at [16, 82] on icon at bounding box center [15, 80] width 5 height 6
select select "service"
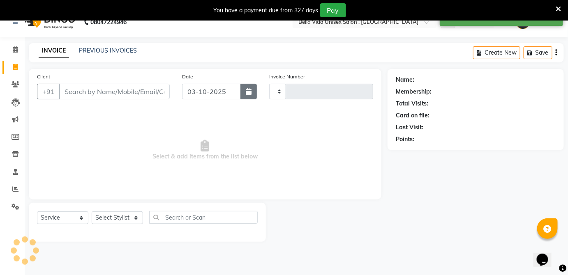
scroll to position [20, 0]
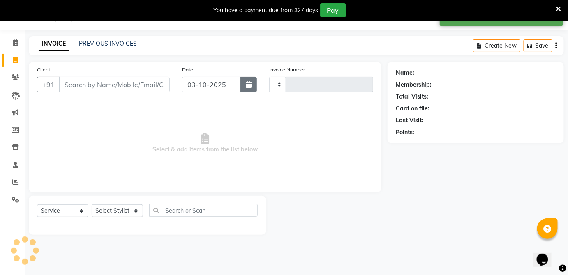
click at [251, 87] on button "button" at bounding box center [249, 85] width 16 height 16
select select "10"
select select "2025"
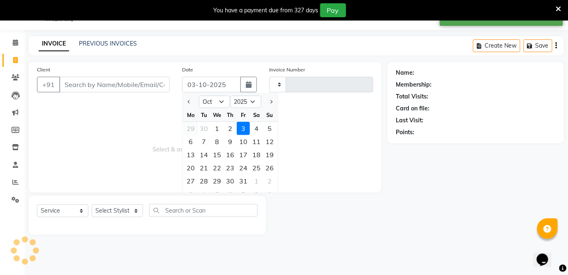
type input "1010"
select select "5207"
click at [233, 127] on div "2" at bounding box center [230, 128] width 13 height 13
type input "02-10-2025"
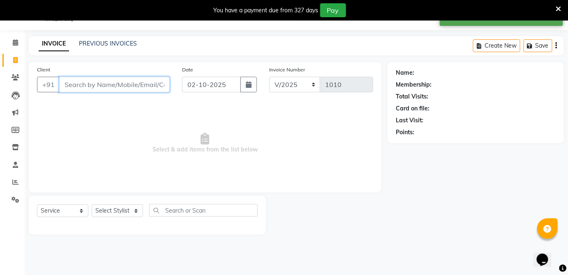
click at [125, 86] on input "Client" at bounding box center [114, 85] width 111 height 16
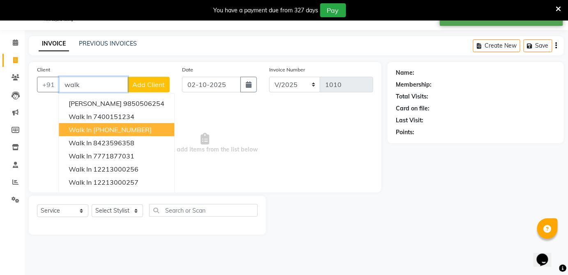
click at [112, 130] on ngb-highlight "+91 12213000000" at bounding box center [122, 130] width 58 height 8
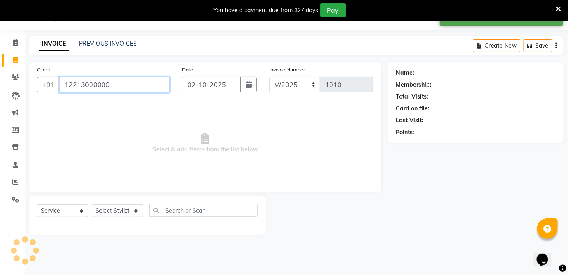
type input "12213000000"
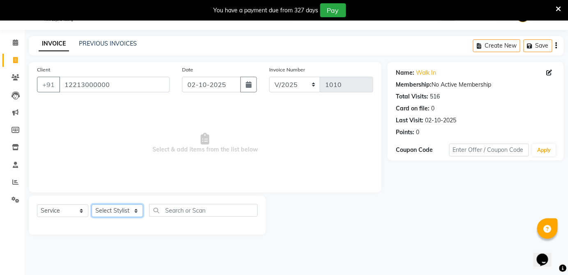
click at [127, 215] on select "Select Stylist akki Akshay [PERSON_NAME] [PERSON_NAME] ashwini Ayesha D.N [PERS…" at bounding box center [117, 211] width 51 height 13
select select "87702"
click at [92, 205] on select "Select Stylist akki Akshay [PERSON_NAME] [PERSON_NAME] ashwini Ayesha D.N [PERS…" at bounding box center [117, 211] width 51 height 13
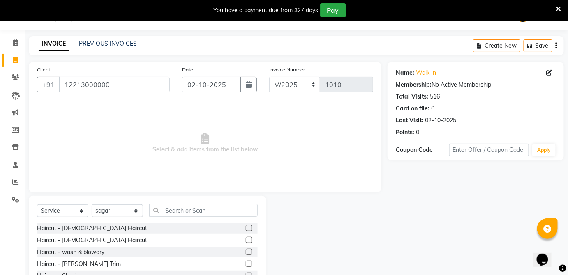
click at [246, 229] on label at bounding box center [249, 228] width 6 height 6
click at [246, 229] on input "checkbox" at bounding box center [248, 228] width 5 height 5
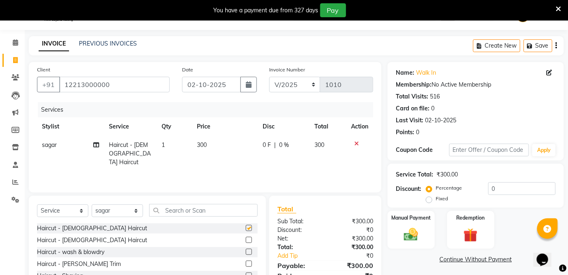
checkbox input "false"
click at [246, 263] on label at bounding box center [249, 264] width 6 height 6
click at [246, 263] on input "checkbox" at bounding box center [248, 264] width 5 height 5
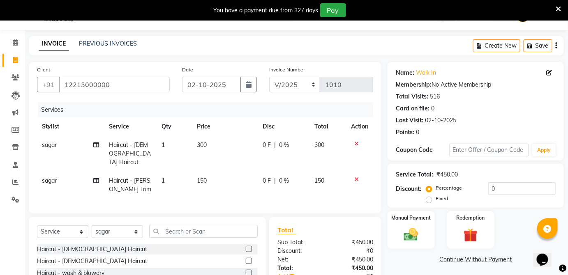
checkbox input "false"
click at [410, 227] on img at bounding box center [411, 235] width 24 height 17
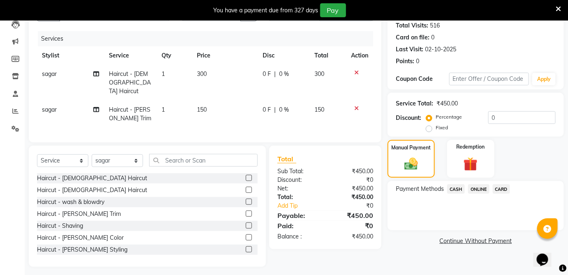
scroll to position [92, 0]
click at [477, 188] on span "ONLINE" at bounding box center [478, 188] width 21 height 9
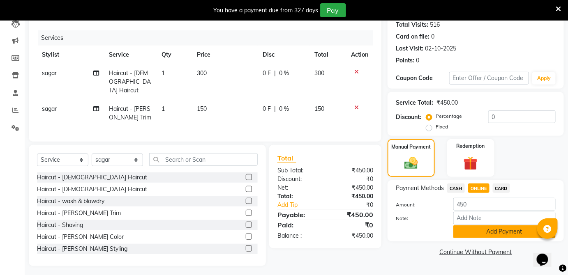
click at [478, 236] on button "Add Payment" at bounding box center [505, 232] width 102 height 13
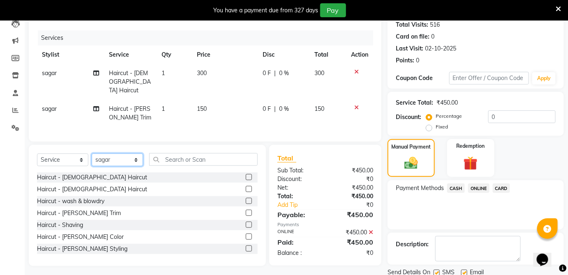
click at [124, 154] on select "Select Stylist akki Akshay [PERSON_NAME] [PERSON_NAME] ashwini Ayesha D.N [PERS…" at bounding box center [117, 160] width 51 height 13
select select "91919"
click at [92, 154] on select "Select Stylist akki Akshay [PERSON_NAME] [PERSON_NAME] ashwini Ayesha D.N [PERS…" at bounding box center [117, 160] width 51 height 13
click at [246, 174] on label at bounding box center [249, 177] width 6 height 6
click at [246, 175] on input "checkbox" at bounding box center [248, 177] width 5 height 5
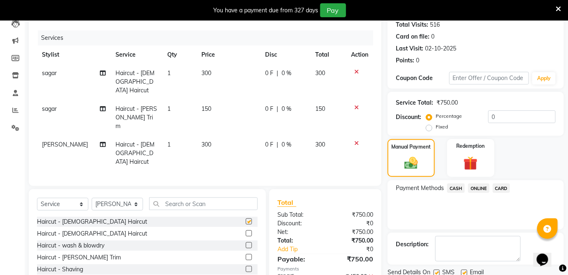
checkbox input "false"
click at [246, 255] on label at bounding box center [249, 258] width 6 height 6
click at [246, 255] on input "checkbox" at bounding box center [248, 257] width 5 height 5
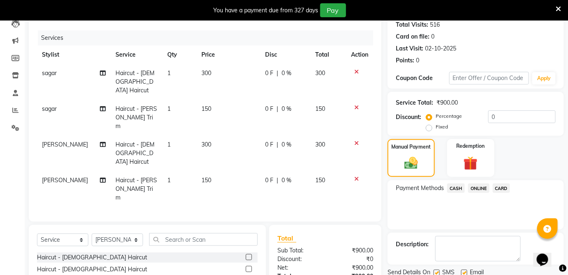
checkbox input "false"
click at [477, 189] on span "ONLINE" at bounding box center [478, 188] width 21 height 9
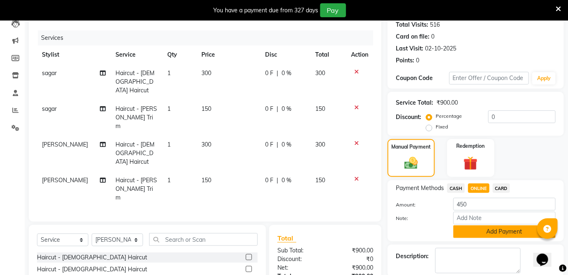
click at [468, 233] on button "Add Payment" at bounding box center [505, 232] width 102 height 13
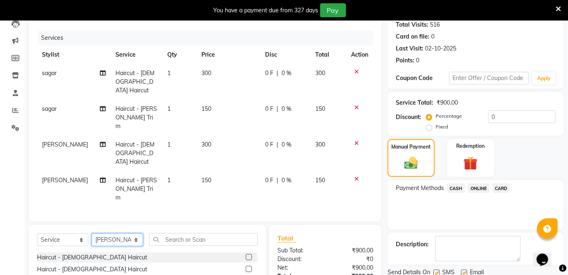
click at [126, 234] on select "Select Stylist akki Akshay [PERSON_NAME] [PERSON_NAME] ashwini Ayesha D.N [PERS…" at bounding box center [117, 240] width 51 height 13
select select "92651"
click at [92, 234] on select "Select Stylist akki Akshay [PERSON_NAME] [PERSON_NAME] ashwini Ayesha D.N [PERS…" at bounding box center [117, 240] width 51 height 13
click at [246, 255] on label at bounding box center [249, 258] width 6 height 6
click at [246, 255] on input "checkbox" at bounding box center [248, 257] width 5 height 5
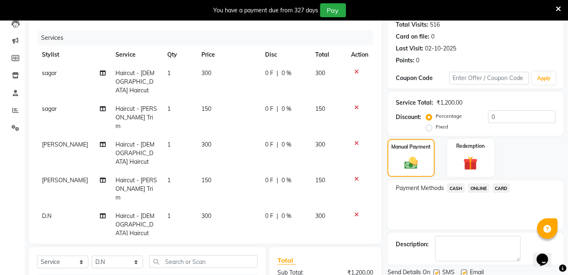
checkbox input "false"
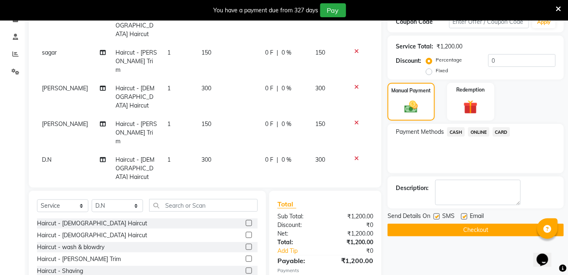
scroll to position [167, 0]
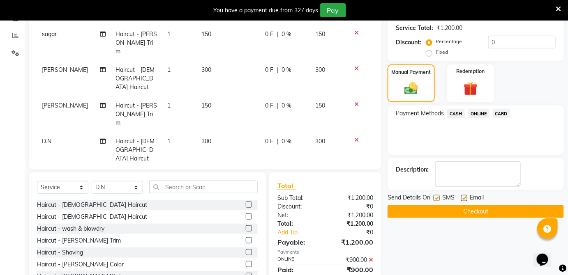
click at [246, 250] on label at bounding box center [249, 253] width 6 height 6
click at [246, 250] on input "checkbox" at bounding box center [248, 252] width 5 height 5
checkbox input "false"
click at [483, 114] on span "ONLINE" at bounding box center [478, 113] width 21 height 9
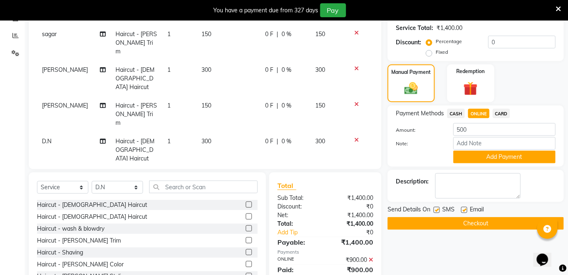
drag, startPoint x: 490, startPoint y: 157, endPoint x: 493, endPoint y: 161, distance: 5.3
click at [493, 161] on button "Add Payment" at bounding box center [505, 157] width 102 height 13
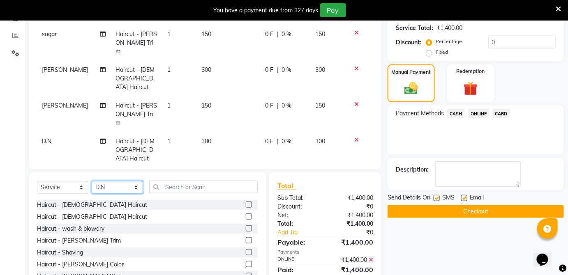
click at [133, 192] on select "Select Stylist akki Akshay [PERSON_NAME] [PERSON_NAME] ashwini Ayesha D.N [PERS…" at bounding box center [117, 187] width 51 height 13
select select "92655"
click at [92, 181] on select "Select Stylist akki Akshay [PERSON_NAME] [PERSON_NAME] ashwini Ayesha D.N [PERS…" at bounding box center [117, 187] width 51 height 13
click at [246, 241] on label at bounding box center [249, 241] width 6 height 6
click at [246, 241] on input "checkbox" at bounding box center [248, 240] width 5 height 5
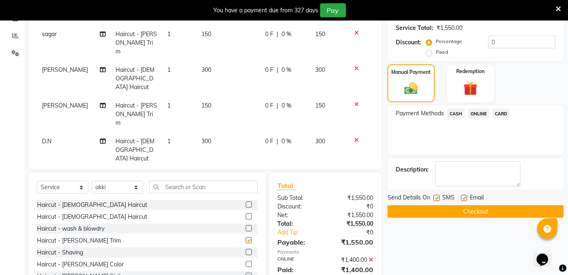
checkbox input "false"
click at [474, 112] on span "ONLINE" at bounding box center [478, 113] width 21 height 9
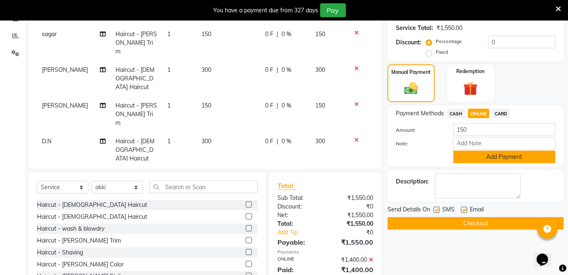
click at [473, 156] on button "Add Payment" at bounding box center [505, 157] width 102 height 13
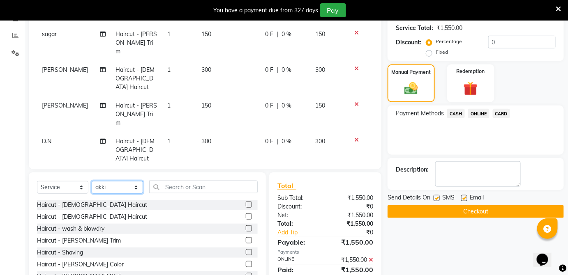
click at [129, 183] on select "Select Stylist akki Akshay [PERSON_NAME] [PERSON_NAME] ashwini Ayesha D.N [PERS…" at bounding box center [117, 187] width 51 height 13
select select "92653"
click at [92, 181] on select "Select Stylist akki Akshay [PERSON_NAME] [PERSON_NAME] ashwini Ayesha D.N [PERS…" at bounding box center [117, 187] width 51 height 13
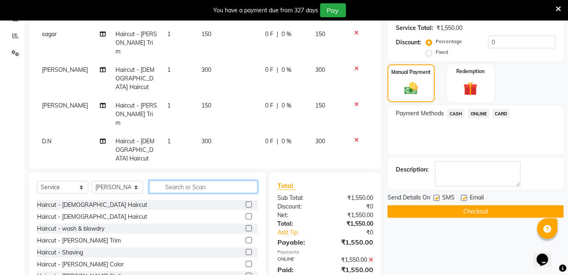
click at [206, 190] on input "text" at bounding box center [203, 187] width 109 height 13
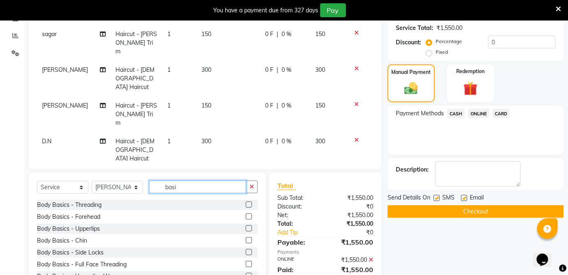
type input "basi"
click at [246, 205] on label at bounding box center [249, 205] width 6 height 6
click at [246, 205] on input "checkbox" at bounding box center [248, 205] width 5 height 5
click at [246, 203] on label at bounding box center [249, 205] width 6 height 6
click at [246, 203] on input "checkbox" at bounding box center [248, 205] width 5 height 5
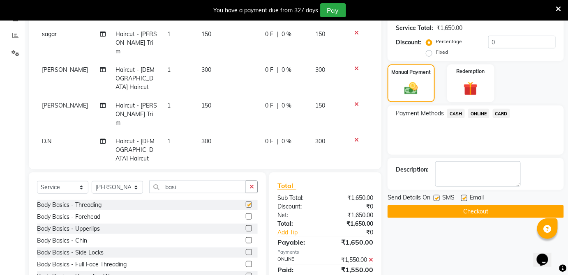
checkbox input "false"
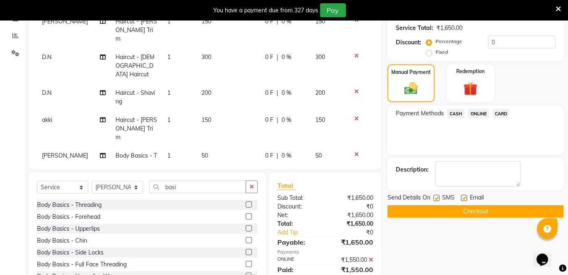
scroll to position [84, 0]
click at [204, 174] on td "50" at bounding box center [228, 187] width 63 height 27
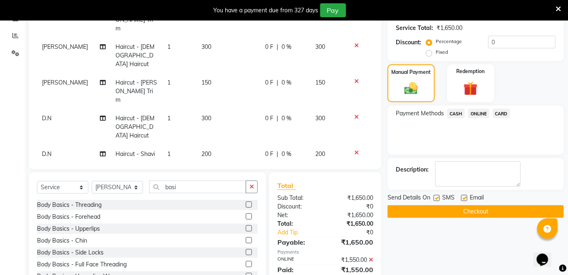
select select "92653"
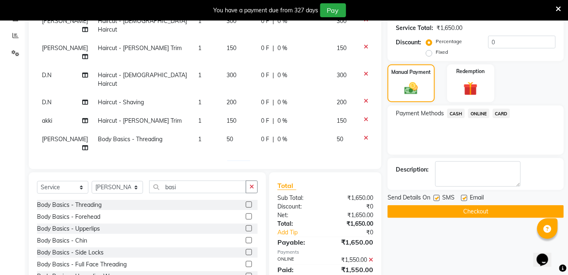
click at [227, 162] on input "50" at bounding box center [239, 168] width 25 height 13
type input "5"
type input "90"
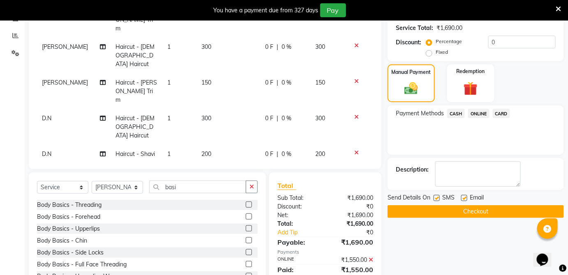
click at [479, 115] on span "ONLINE" at bounding box center [478, 113] width 21 height 9
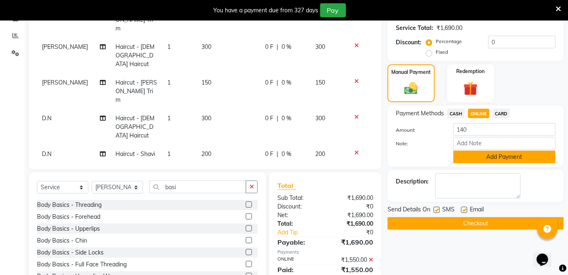
click at [480, 162] on button "Add Payment" at bounding box center [505, 157] width 102 height 13
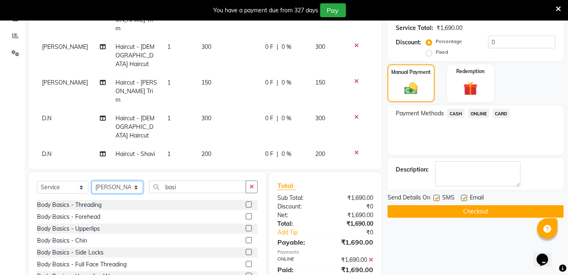
click at [133, 188] on select "Select Stylist akki Akshay [PERSON_NAME] [PERSON_NAME] ashwini Ayesha D.N [PERS…" at bounding box center [117, 187] width 51 height 13
select select "92654"
click at [92, 181] on select "Select Stylist akki Akshay [PERSON_NAME] [PERSON_NAME] ashwini Ayesha D.N [PERS…" at bounding box center [117, 187] width 51 height 13
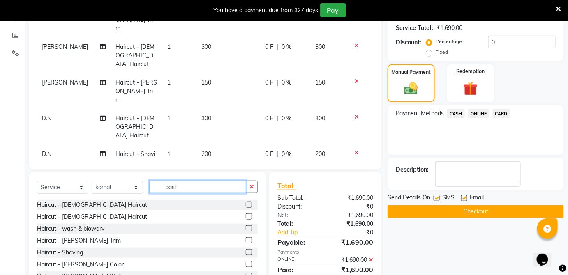
click at [191, 190] on input "basi" at bounding box center [197, 187] width 97 height 13
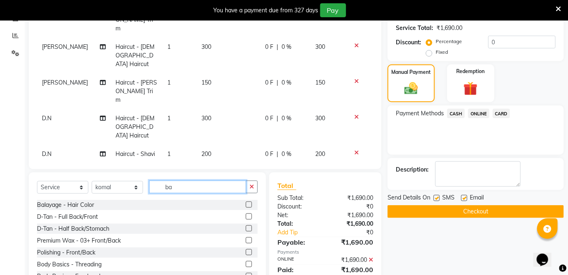
type input "b"
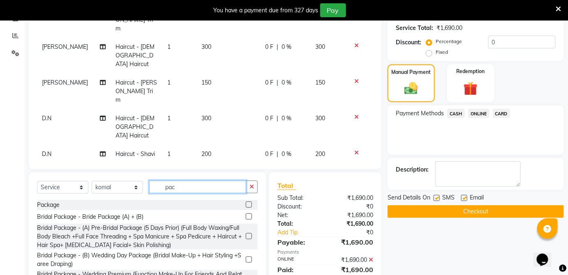
type input "pac"
click at [246, 204] on label at bounding box center [249, 205] width 6 height 6
click at [246, 204] on input "checkbox" at bounding box center [248, 205] width 5 height 5
checkbox input "false"
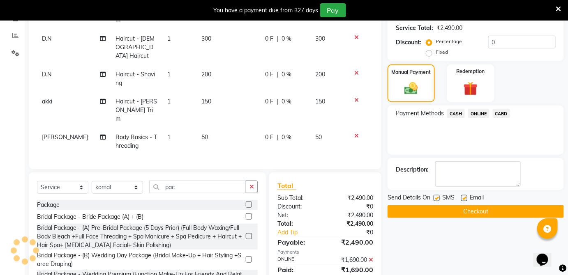
click at [214, 183] on td "800" at bounding box center [228, 192] width 63 height 19
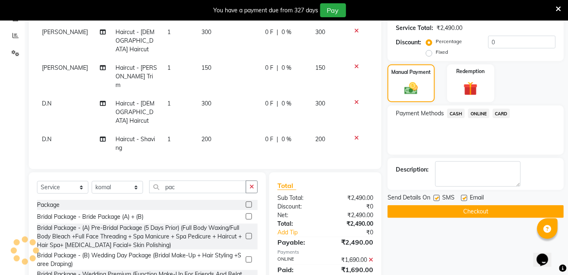
select select "92654"
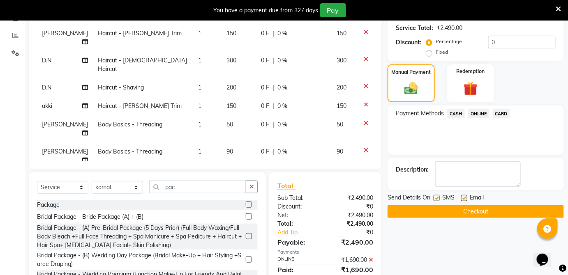
click at [227, 175] on input "800" at bounding box center [239, 181] width 25 height 13
type input "8"
type input "730"
click at [478, 112] on span "ONLINE" at bounding box center [478, 113] width 21 height 9
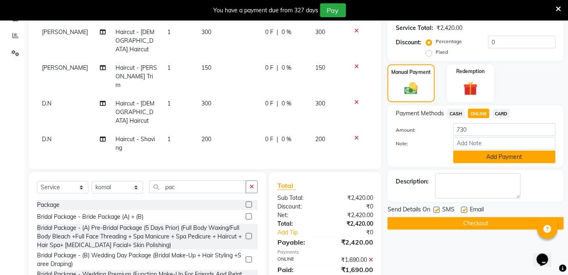
click at [484, 160] on button "Add Payment" at bounding box center [505, 157] width 102 height 13
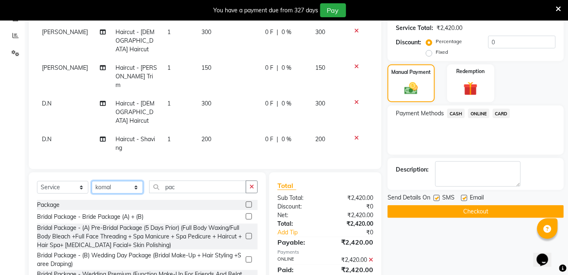
click at [130, 187] on select "Select Stylist akki Akshay [PERSON_NAME] [PERSON_NAME] ashwini Ayesha D.N [PERS…" at bounding box center [117, 187] width 51 height 13
select select "92651"
click at [92, 181] on select "Select Stylist akki Akshay [PERSON_NAME] [PERSON_NAME] ashwini Ayesha D.N [PERS…" at bounding box center [117, 187] width 51 height 13
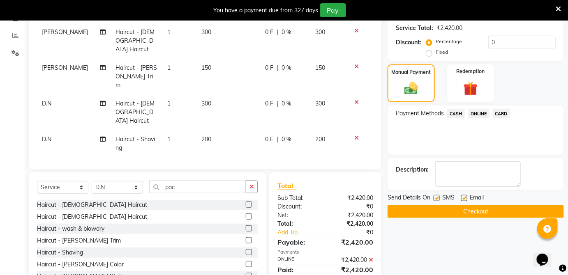
click at [246, 204] on label at bounding box center [249, 205] width 6 height 6
click at [246, 204] on input "checkbox" at bounding box center [248, 205] width 5 height 5
checkbox input "false"
click at [246, 253] on label at bounding box center [249, 253] width 6 height 6
click at [246, 253] on input "checkbox" at bounding box center [248, 252] width 5 height 5
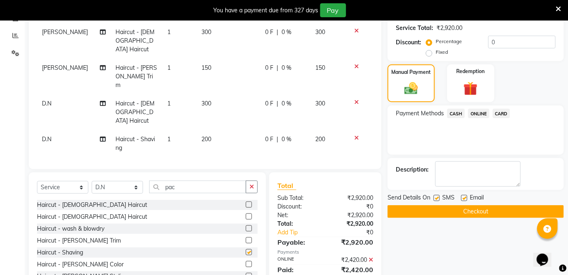
checkbox input "false"
click at [473, 116] on span "ONLINE" at bounding box center [478, 113] width 21 height 9
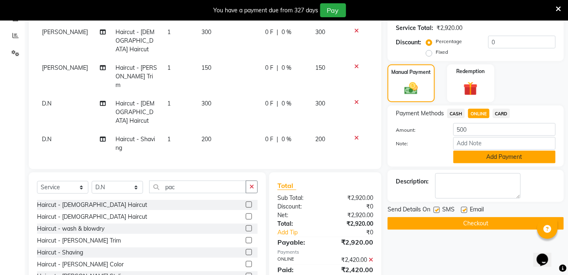
click at [470, 159] on button "Add Payment" at bounding box center [505, 157] width 102 height 13
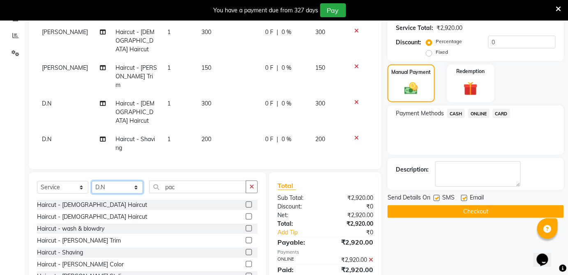
click at [133, 189] on select "Select Stylist akki Akshay [PERSON_NAME] [PERSON_NAME] ashwini Ayesha D.N [PERS…" at bounding box center [117, 187] width 51 height 13
select select "92657"
click at [92, 181] on select "Select Stylist akki Akshay [PERSON_NAME] [PERSON_NAME] ashwini Ayesha D.N [PERS…" at bounding box center [117, 187] width 51 height 13
click at [246, 205] on label at bounding box center [249, 205] width 6 height 6
click at [246, 205] on input "checkbox" at bounding box center [248, 205] width 5 height 5
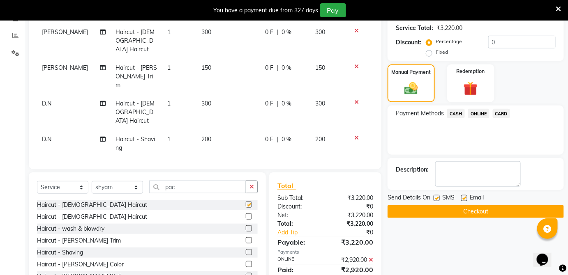
checkbox input "false"
click at [246, 252] on label at bounding box center [249, 253] width 6 height 6
click at [246, 252] on input "checkbox" at bounding box center [248, 252] width 5 height 5
checkbox input "false"
click at [482, 114] on span "ONLINE" at bounding box center [478, 113] width 21 height 9
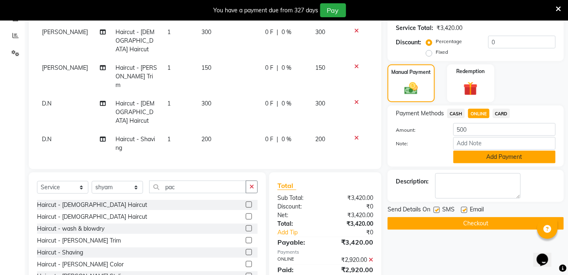
click at [490, 159] on button "Add Payment" at bounding box center [505, 157] width 102 height 13
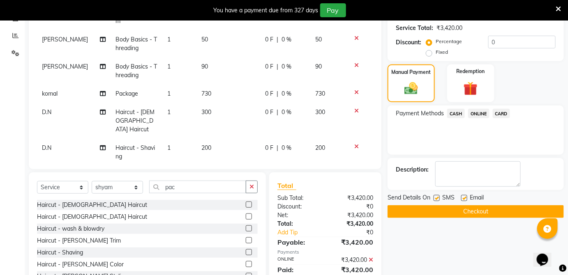
scroll to position [211, 0]
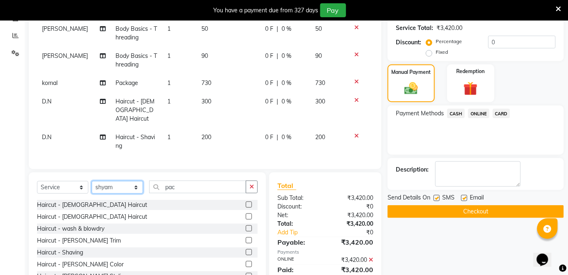
click at [130, 186] on select "Select Stylist akki Akshay [PERSON_NAME] [PERSON_NAME] ashwini Ayesha D.N [PERS…" at bounding box center [117, 187] width 51 height 13
select select "92654"
click at [92, 181] on select "Select Stylist akki Akshay [PERSON_NAME] [PERSON_NAME] ashwini Ayesha D.N [PERS…" at bounding box center [117, 187] width 51 height 13
click at [216, 181] on input "pac" at bounding box center [197, 187] width 97 height 13
type input "p"
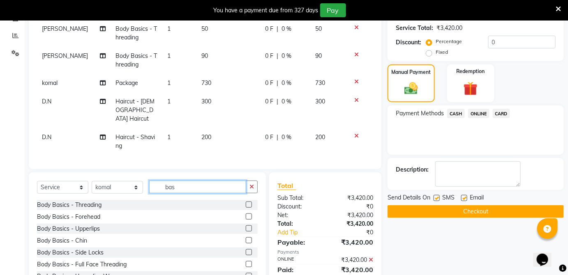
type input "bas"
click at [246, 205] on label at bounding box center [249, 205] width 6 height 6
click at [246, 205] on input "checkbox" at bounding box center [248, 205] width 5 height 5
click at [246, 205] on label at bounding box center [249, 205] width 6 height 6
click at [246, 205] on input "checkbox" at bounding box center [248, 205] width 5 height 5
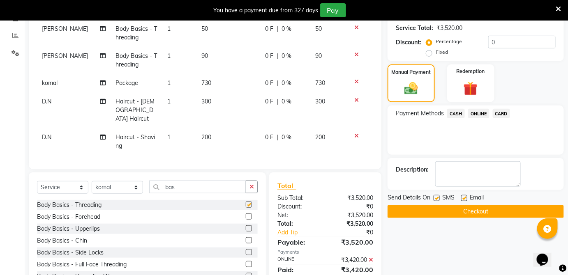
checkbox input "false"
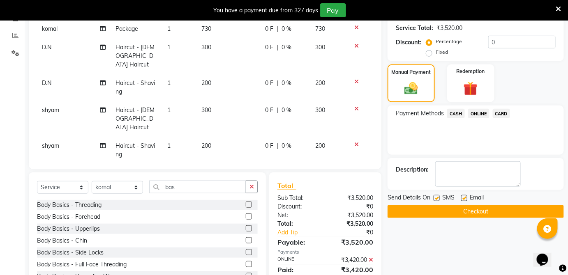
click at [215, 191] on td "50" at bounding box center [228, 204] width 63 height 27
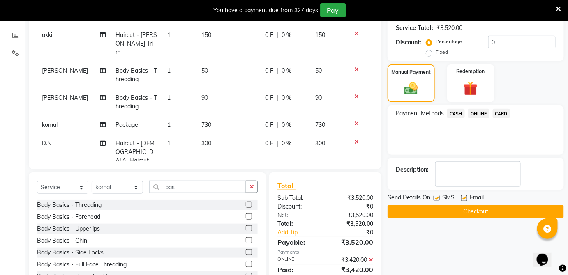
select select "92654"
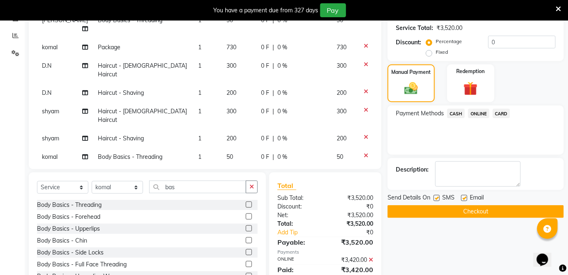
click at [227, 171] on input "50" at bounding box center [239, 177] width 25 height 13
type input "5"
type input "70"
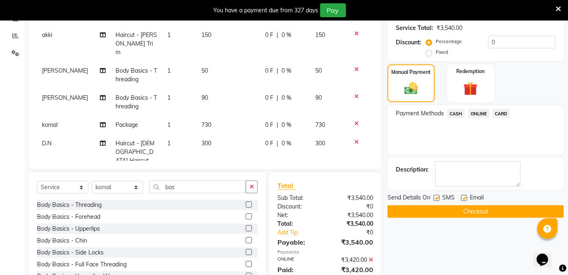
scroll to position [230, 0]
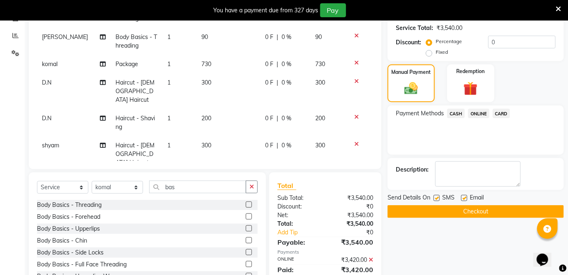
click at [479, 113] on span "ONLINE" at bounding box center [478, 113] width 21 height 9
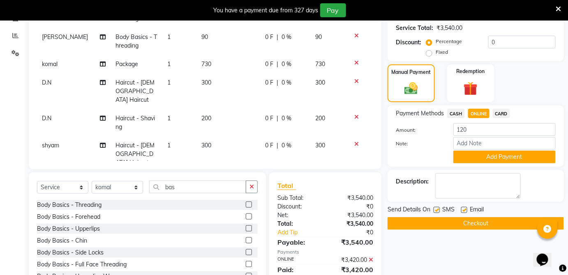
click at [481, 161] on button "Add Payment" at bounding box center [505, 157] width 102 height 13
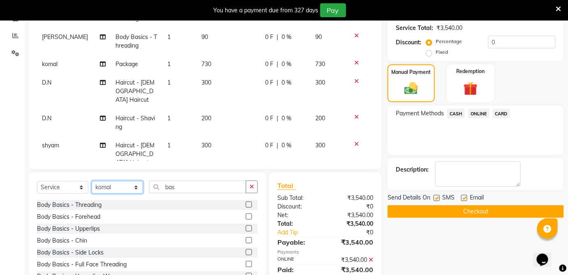
click at [116, 185] on select "Select Stylist akki Akshay [PERSON_NAME] [PERSON_NAME] ashwini Ayesha D.N [PERS…" at bounding box center [117, 187] width 51 height 13
select select "35074"
click at [92, 181] on select "Select Stylist akki Akshay [PERSON_NAME] [PERSON_NAME] ashwini Ayesha D.N [PERS…" at bounding box center [117, 187] width 51 height 13
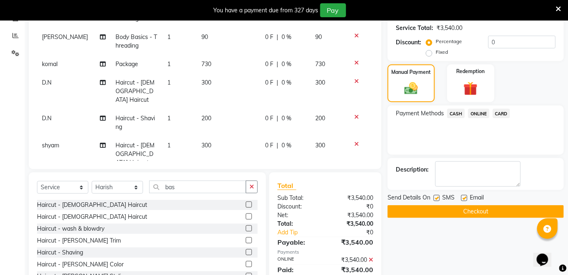
click at [246, 241] on label at bounding box center [249, 241] width 6 height 6
click at [246, 241] on input "checkbox" at bounding box center [248, 240] width 5 height 5
checkbox input "false"
click at [474, 112] on span "ONLINE" at bounding box center [478, 113] width 21 height 9
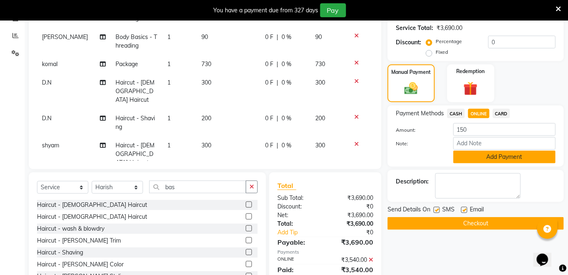
click at [484, 158] on button "Add Payment" at bounding box center [505, 157] width 102 height 13
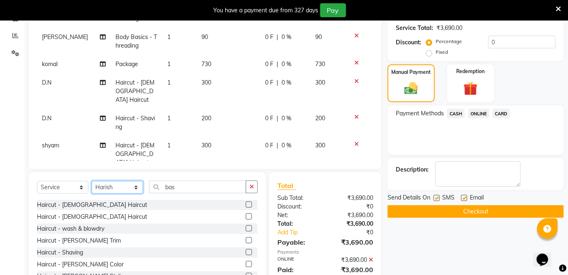
click at [124, 190] on select "Select Stylist akki Akshay [PERSON_NAME] [PERSON_NAME] ashwini Ayesha D.N [PERS…" at bounding box center [117, 187] width 51 height 13
select select "92655"
click at [92, 181] on select "Select Stylist akki Akshay [PERSON_NAME] [PERSON_NAME] ashwini Ayesha D.N [PERS…" at bounding box center [117, 187] width 51 height 13
click at [246, 241] on label at bounding box center [249, 241] width 6 height 6
click at [246, 241] on input "checkbox" at bounding box center [248, 240] width 5 height 5
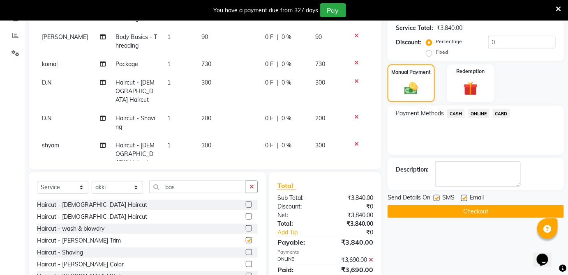
checkbox input "false"
click at [478, 115] on span "ONLINE" at bounding box center [478, 113] width 21 height 9
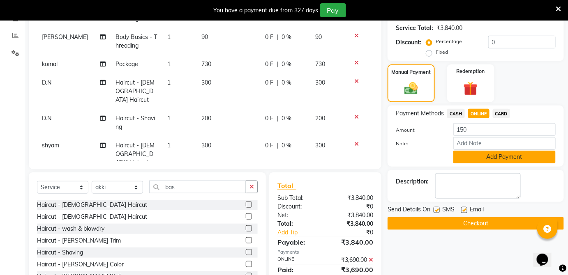
click at [481, 160] on button "Add Payment" at bounding box center [505, 157] width 102 height 13
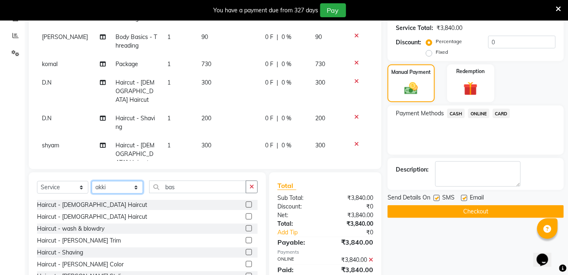
click at [120, 185] on select "Select Stylist akki Akshay [PERSON_NAME] [PERSON_NAME] ashwini Ayesha D.N [PERS…" at bounding box center [117, 187] width 51 height 13
select select "92657"
click at [92, 181] on select "Select Stylist akki Akshay [PERSON_NAME] [PERSON_NAME] ashwini Ayesha D.N [PERS…" at bounding box center [117, 187] width 51 height 13
click at [246, 216] on label at bounding box center [249, 217] width 6 height 6
click at [246, 216] on input "checkbox" at bounding box center [248, 217] width 5 height 5
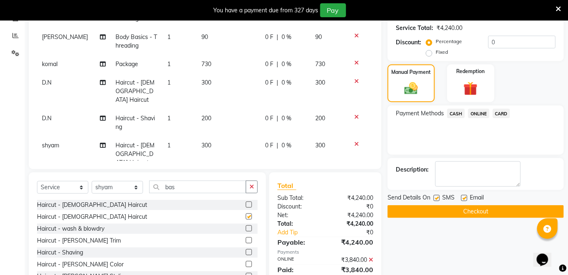
checkbox input "false"
click at [479, 115] on span "ONLINE" at bounding box center [478, 113] width 21 height 9
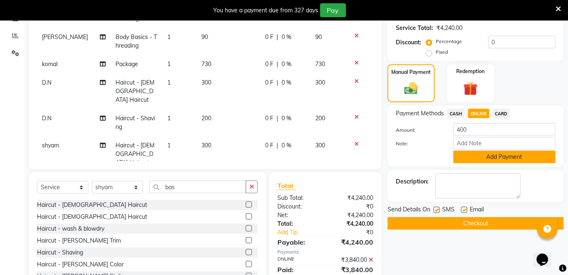
click at [477, 154] on button "Add Payment" at bounding box center [505, 157] width 102 height 13
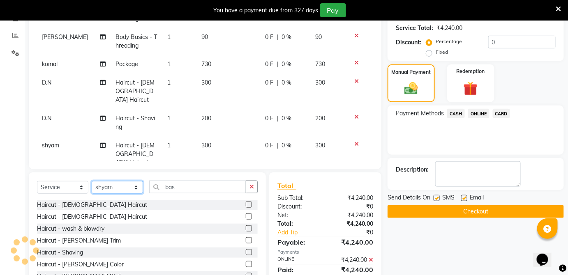
click at [132, 186] on select "Select Stylist akki Akshay [PERSON_NAME] [PERSON_NAME] ashwini Ayesha D.N [PERS…" at bounding box center [117, 187] width 51 height 13
click at [92, 181] on select "Select Stylist akki Akshay [PERSON_NAME] [PERSON_NAME] ashwini Ayesha D.N [PERS…" at bounding box center [117, 187] width 51 height 13
click at [246, 205] on label at bounding box center [249, 205] width 6 height 6
click at [246, 205] on input "checkbox" at bounding box center [248, 205] width 5 height 5
checkbox input "false"
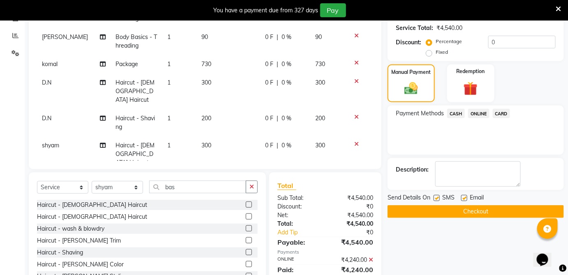
click at [246, 255] on label at bounding box center [249, 253] width 6 height 6
click at [246, 255] on input "checkbox" at bounding box center [248, 252] width 5 height 5
checkbox input "false"
click at [483, 113] on span "ONLINE" at bounding box center [478, 113] width 21 height 9
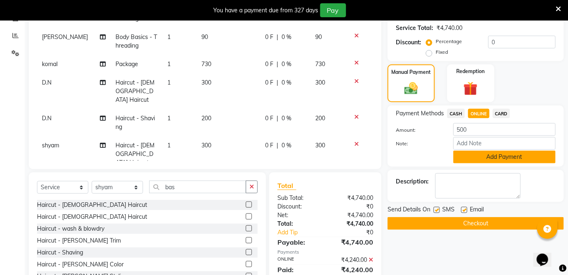
click at [484, 155] on button "Add Payment" at bounding box center [505, 157] width 102 height 13
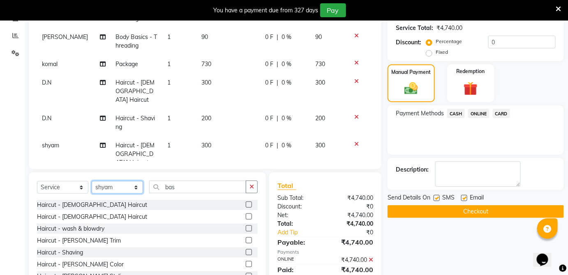
click at [119, 193] on select "Select Stylist akki Akshay [PERSON_NAME] [PERSON_NAME] ashwini Ayesha D.N [PERS…" at bounding box center [117, 187] width 51 height 13
select select "92651"
click at [92, 181] on select "Select Stylist akki Akshay [PERSON_NAME] [PERSON_NAME] ashwini Ayesha D.N [PERS…" at bounding box center [117, 187] width 51 height 13
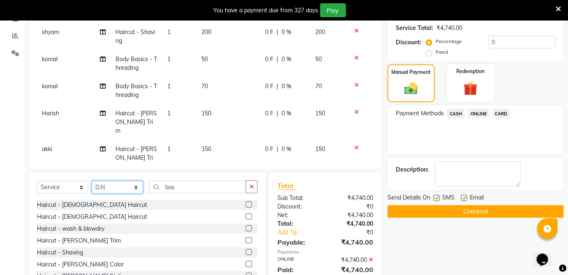
scroll to position [401, 0]
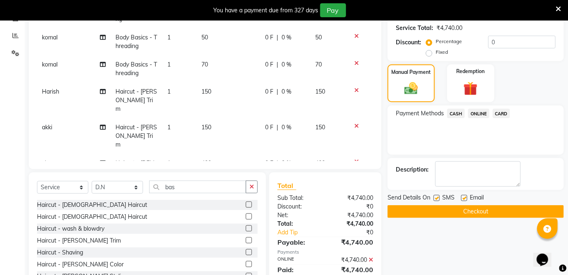
click at [483, 114] on span "ONLINE" at bounding box center [478, 113] width 21 height 9
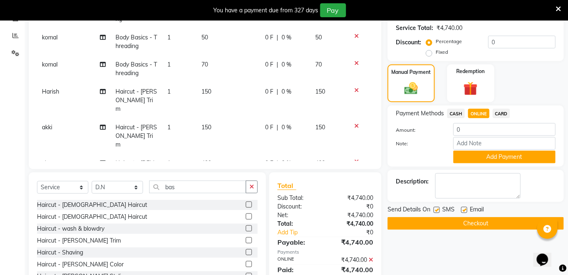
click at [246, 204] on label at bounding box center [249, 205] width 6 height 6
click at [246, 204] on input "checkbox" at bounding box center [248, 205] width 5 height 5
checkbox input "false"
click at [246, 252] on label at bounding box center [249, 253] width 6 height 6
click at [246, 252] on input "checkbox" at bounding box center [248, 252] width 5 height 5
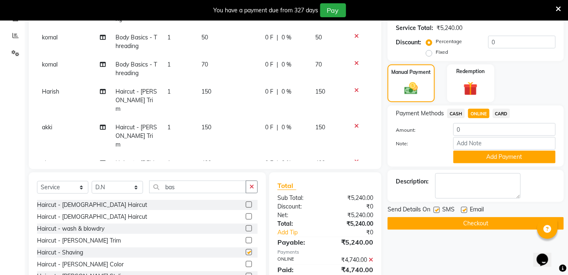
checkbox input "false"
click at [477, 116] on span "ONLINE" at bounding box center [478, 113] width 21 height 9
type input "500"
click at [479, 159] on button "Add Payment" at bounding box center [505, 157] width 102 height 13
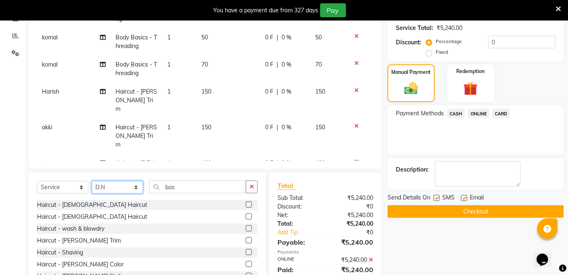
click at [123, 187] on select "Select Stylist akki Akshay [PERSON_NAME] [PERSON_NAME] ashwini Ayesha D.N [PERS…" at bounding box center [117, 187] width 51 height 13
select select "35074"
click at [92, 181] on select "Select Stylist akki Akshay [PERSON_NAME] [PERSON_NAME] ashwini Ayesha D.N [PERS…" at bounding box center [117, 187] width 51 height 13
click at [246, 204] on label at bounding box center [249, 205] width 6 height 6
click at [246, 204] on input "checkbox" at bounding box center [248, 205] width 5 height 5
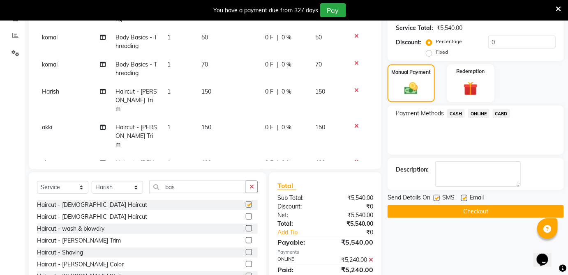
checkbox input "false"
click at [246, 255] on label at bounding box center [249, 253] width 6 height 6
click at [246, 255] on input "checkbox" at bounding box center [248, 252] width 5 height 5
checkbox input "false"
click at [484, 113] on span "ONLINE" at bounding box center [478, 113] width 21 height 9
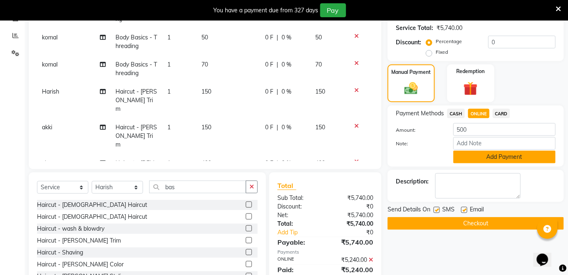
click at [482, 157] on button "Add Payment" at bounding box center [505, 157] width 102 height 13
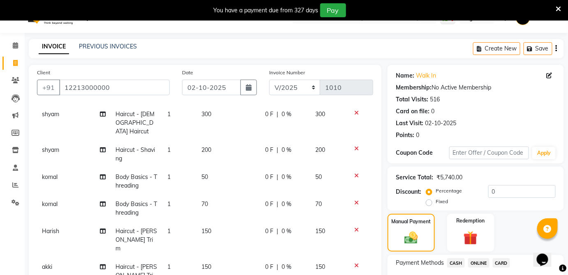
scroll to position [448, 0]
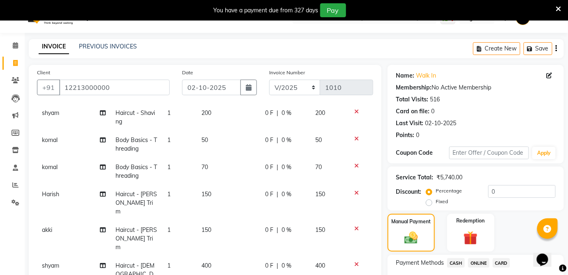
click at [203, 257] on td "400" at bounding box center [228, 275] width 63 height 36
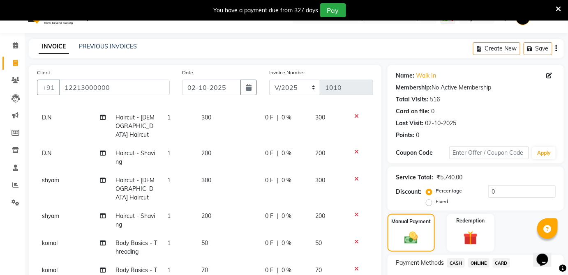
select select "92657"
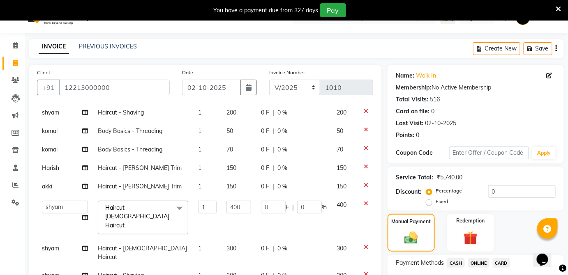
click at [225, 178] on td "150" at bounding box center [239, 187] width 35 height 19
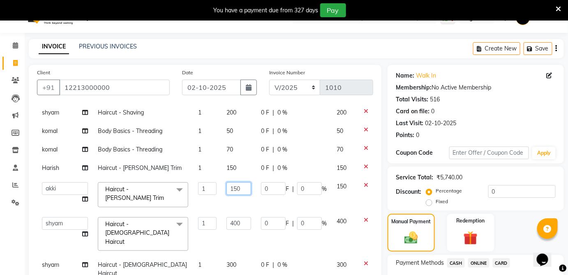
click at [228, 183] on input "150" at bounding box center [239, 189] width 25 height 13
type input "1"
type input "300"
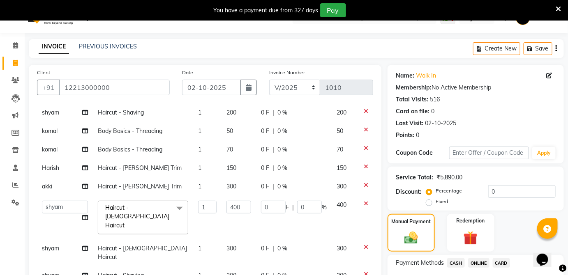
click at [478, 264] on span "ONLINE" at bounding box center [478, 263] width 21 height 9
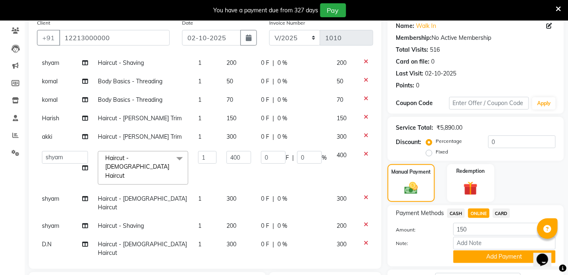
scroll to position [92, 0]
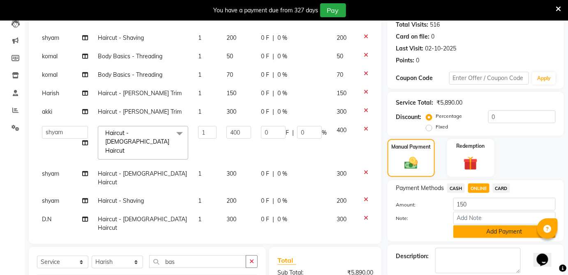
click at [475, 231] on button "Add Payment" at bounding box center [505, 232] width 102 height 13
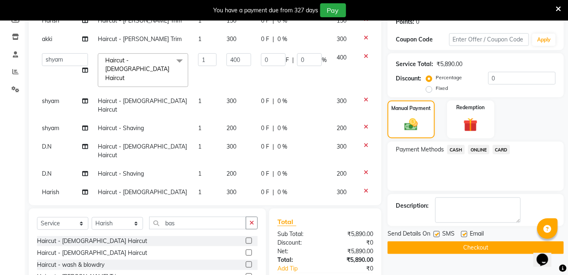
scroll to position [197, 0]
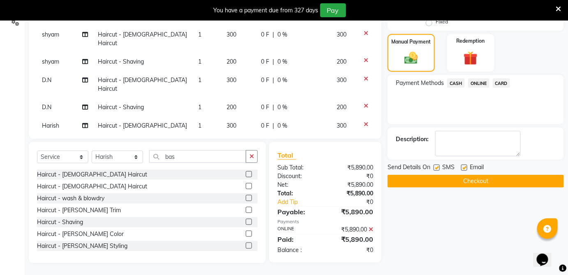
click at [461, 185] on button "Checkout" at bounding box center [476, 181] width 176 height 13
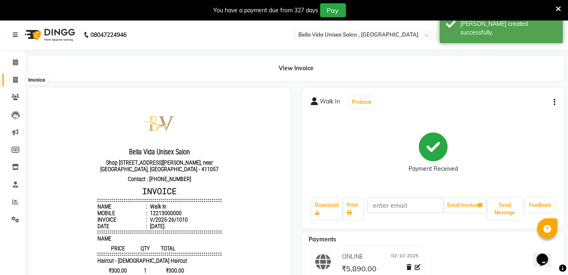
click at [18, 81] on span at bounding box center [15, 80] width 14 height 9
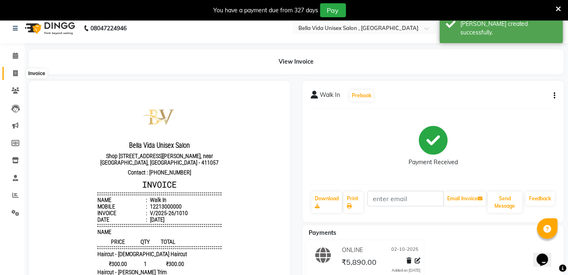
select select "5207"
select select "service"
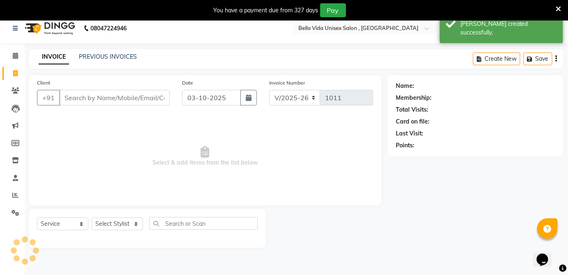
scroll to position [20, 0]
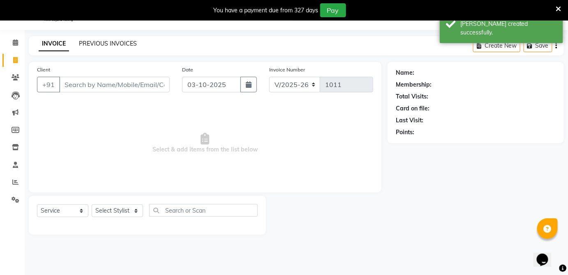
click at [100, 45] on link "PREVIOUS INVOICES" at bounding box center [108, 43] width 58 height 7
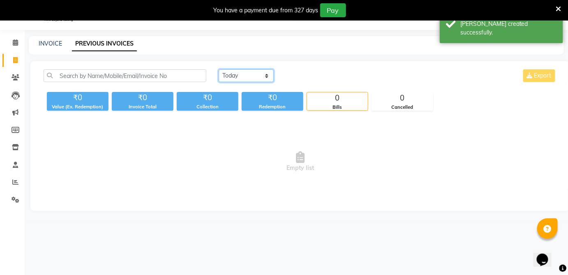
click at [245, 75] on select "[DATE] [DATE] Custom Range" at bounding box center [246, 75] width 55 height 13
select select "[DATE]"
click at [219, 69] on select "[DATE] [DATE] Custom Range" at bounding box center [246, 75] width 55 height 13
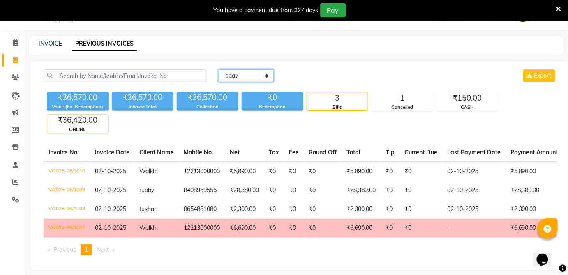
scroll to position [31, 0]
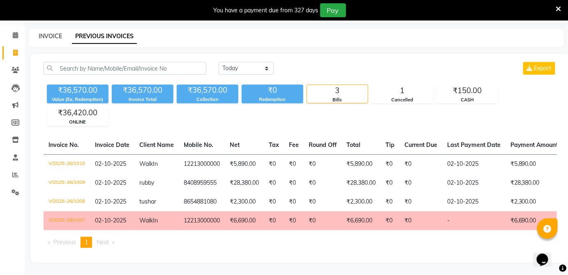
click at [44, 33] on link "INVOICE" at bounding box center [50, 35] width 23 height 7
select select "5207"
select select "service"
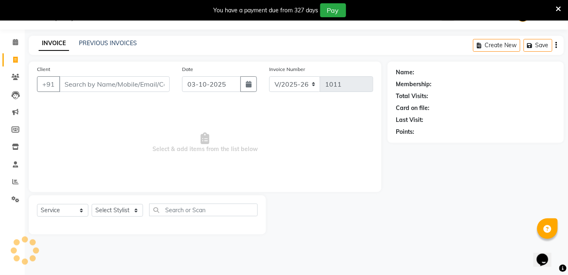
scroll to position [20, 0]
click at [17, 181] on icon at bounding box center [15, 182] width 6 height 6
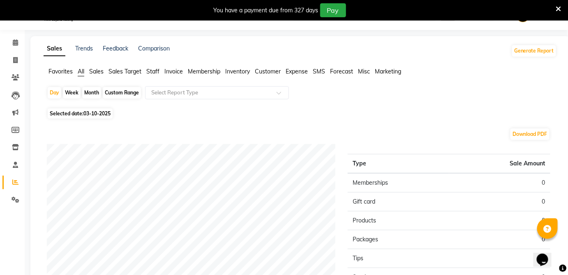
click at [93, 69] on span "Sales" at bounding box center [96, 71] width 14 height 7
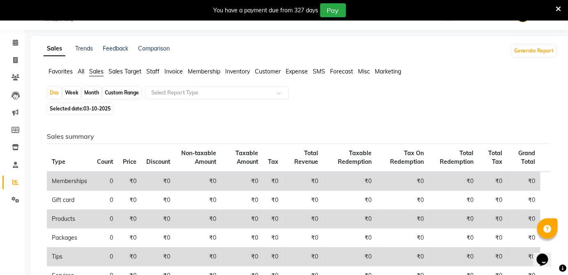
click at [152, 72] on span "Staff" at bounding box center [152, 71] width 13 height 7
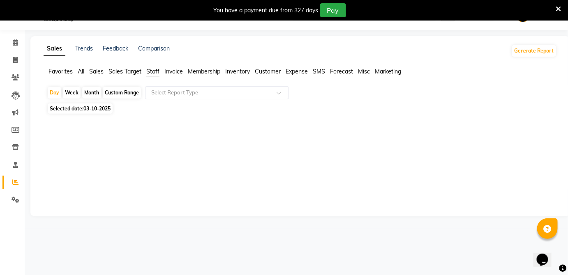
click at [95, 90] on div "Month" at bounding box center [91, 93] width 19 height 12
select select "10"
select select "2025"
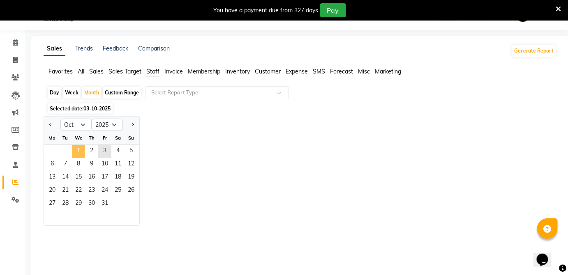
click at [73, 146] on span "1" at bounding box center [78, 151] width 13 height 13
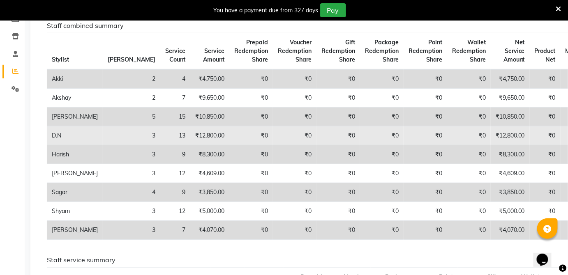
scroll to position [132, 0]
